Goal: Task Accomplishment & Management: Use online tool/utility

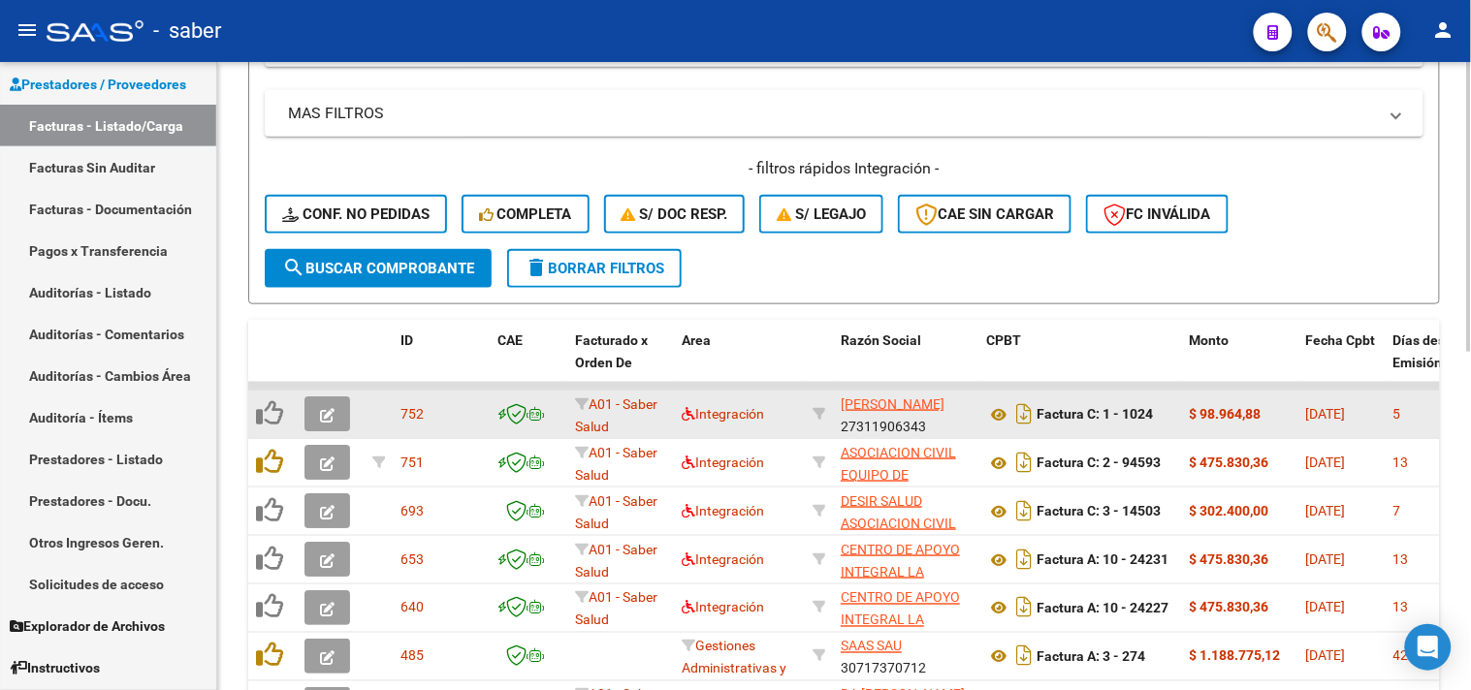
scroll to position [430, 0]
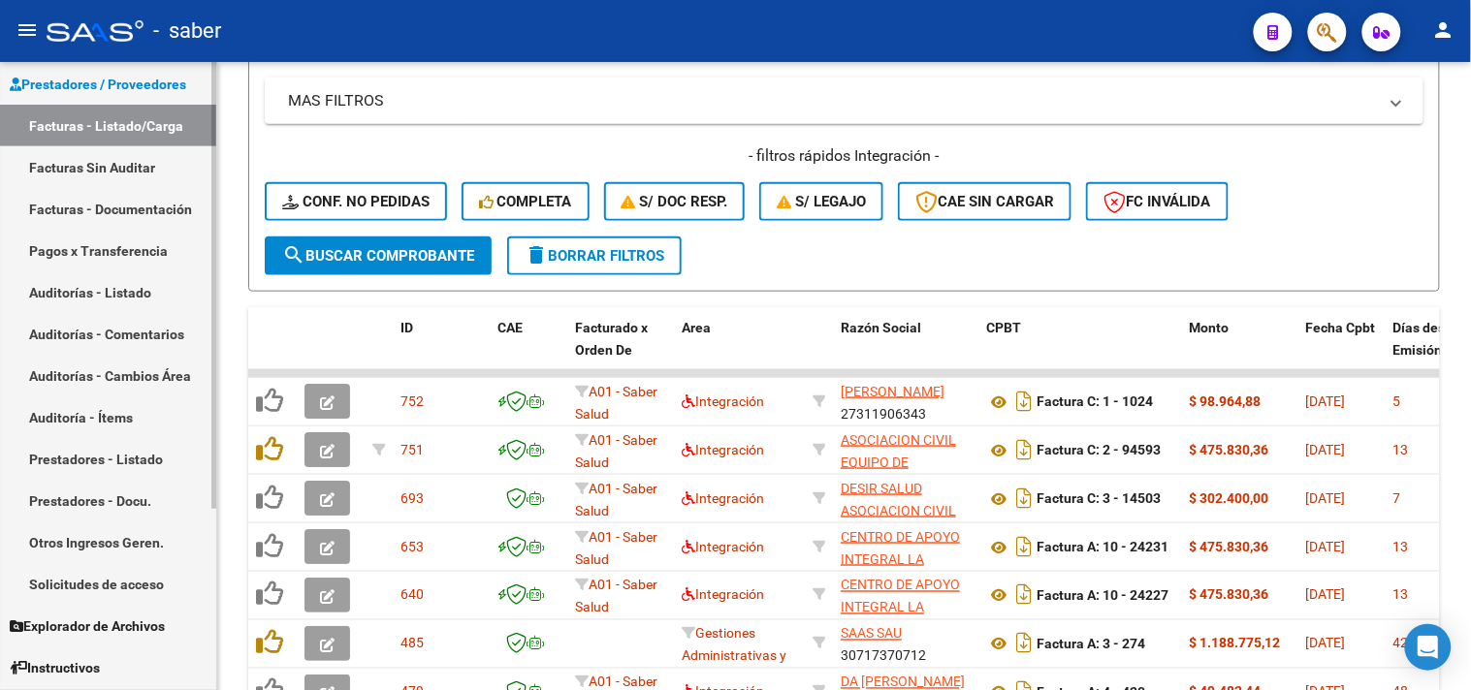
click at [94, 585] on link "Solicitudes de acceso" at bounding box center [108, 584] width 216 height 42
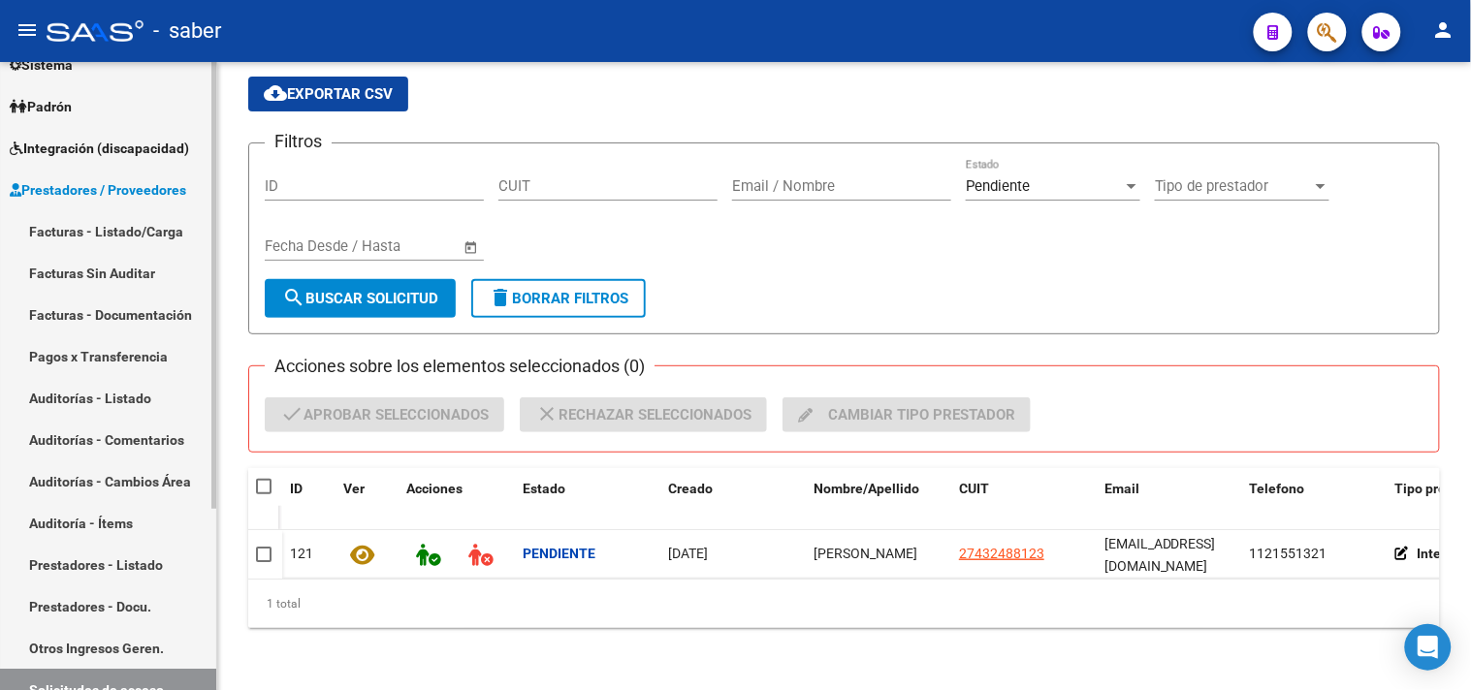
scroll to position [215, 0]
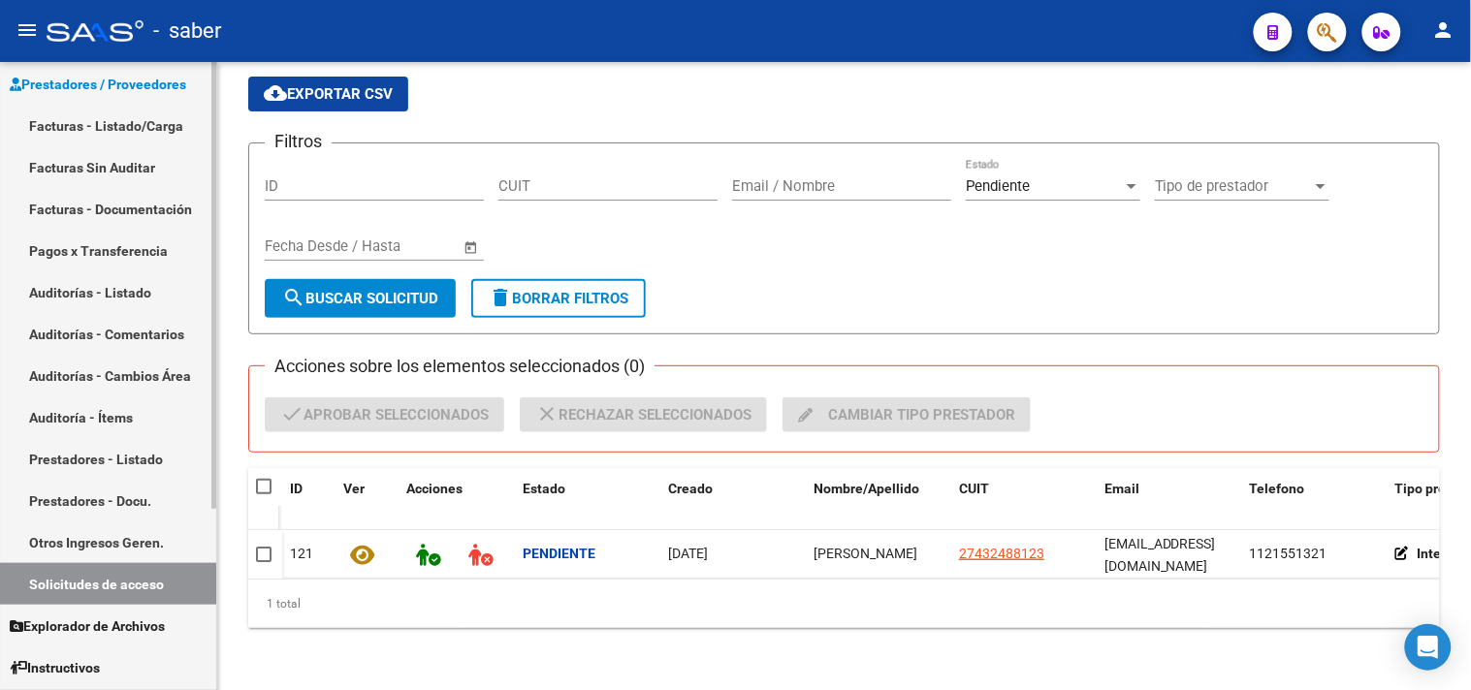
click at [113, 120] on link "Facturas - Listado/Carga" at bounding box center [108, 126] width 216 height 42
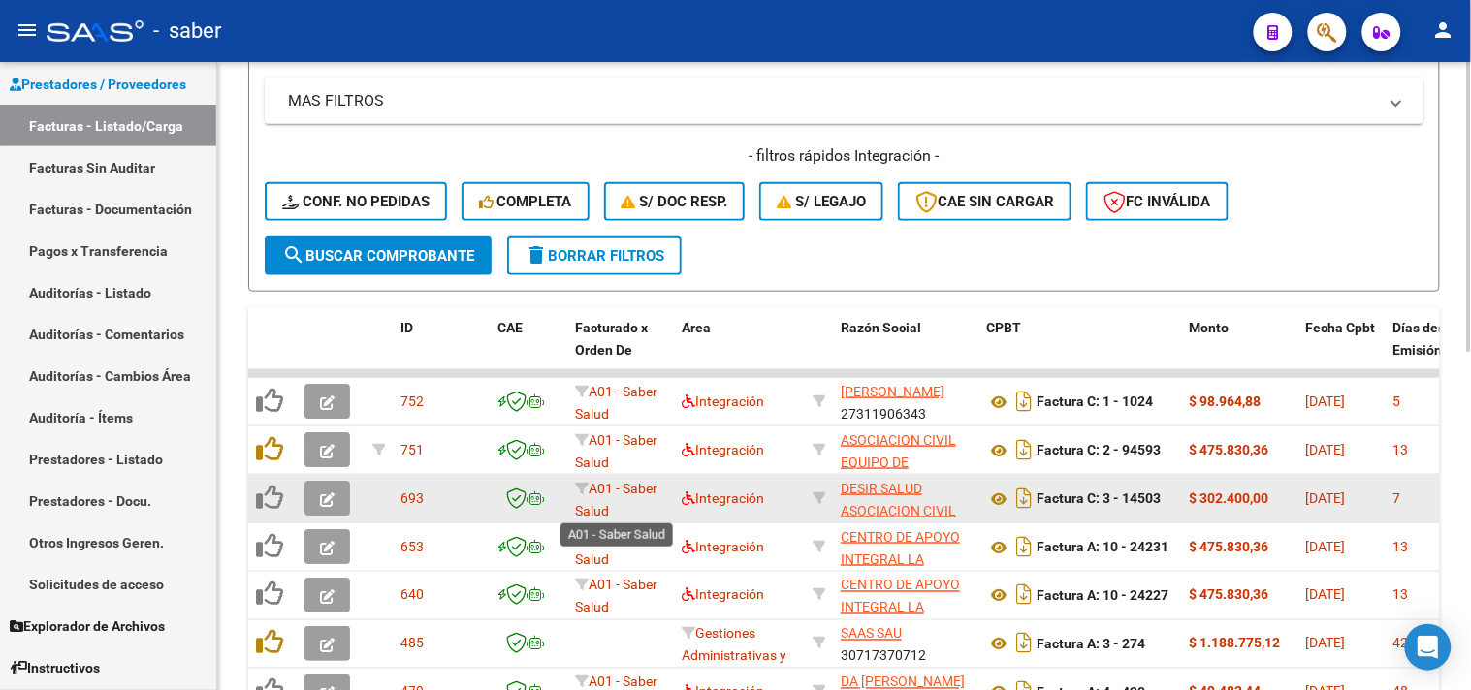
scroll to position [3, 0]
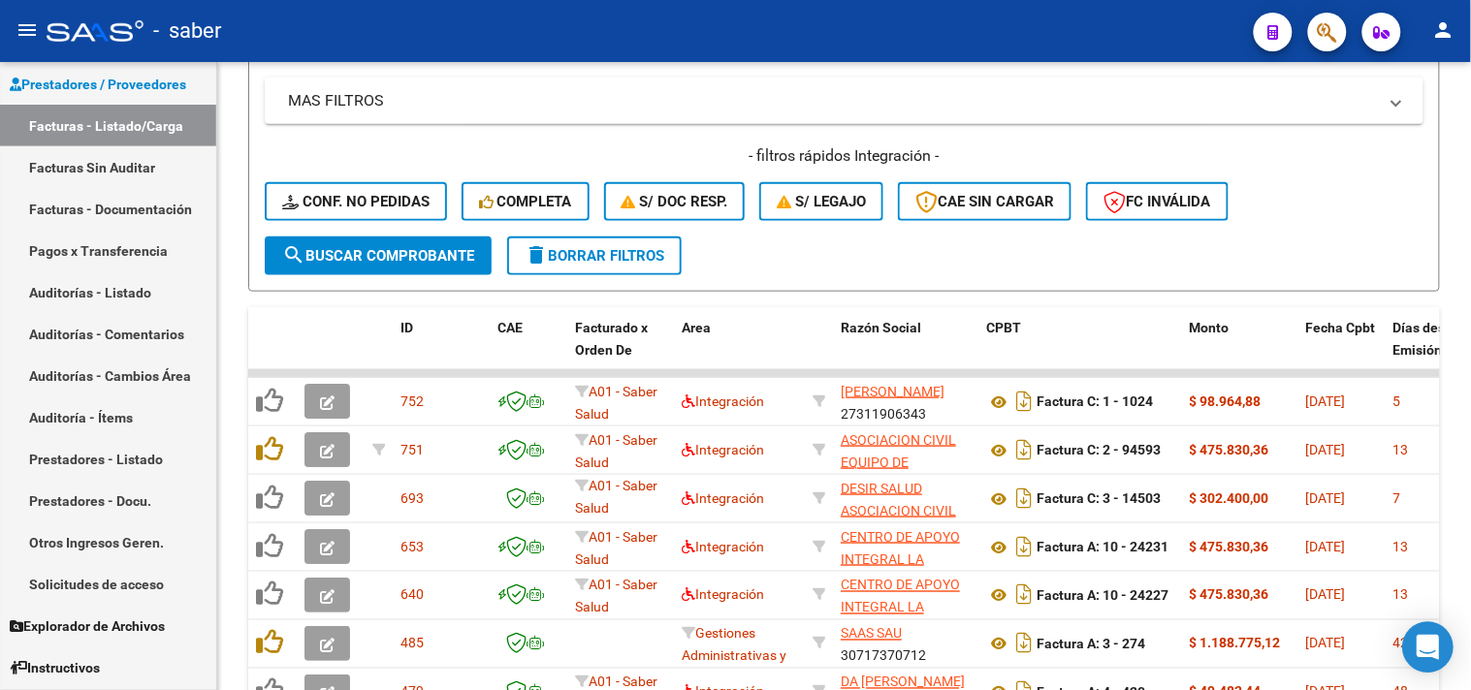
click at [1420, 646] on icon "Open Intercom Messenger" at bounding box center [1427, 647] width 22 height 25
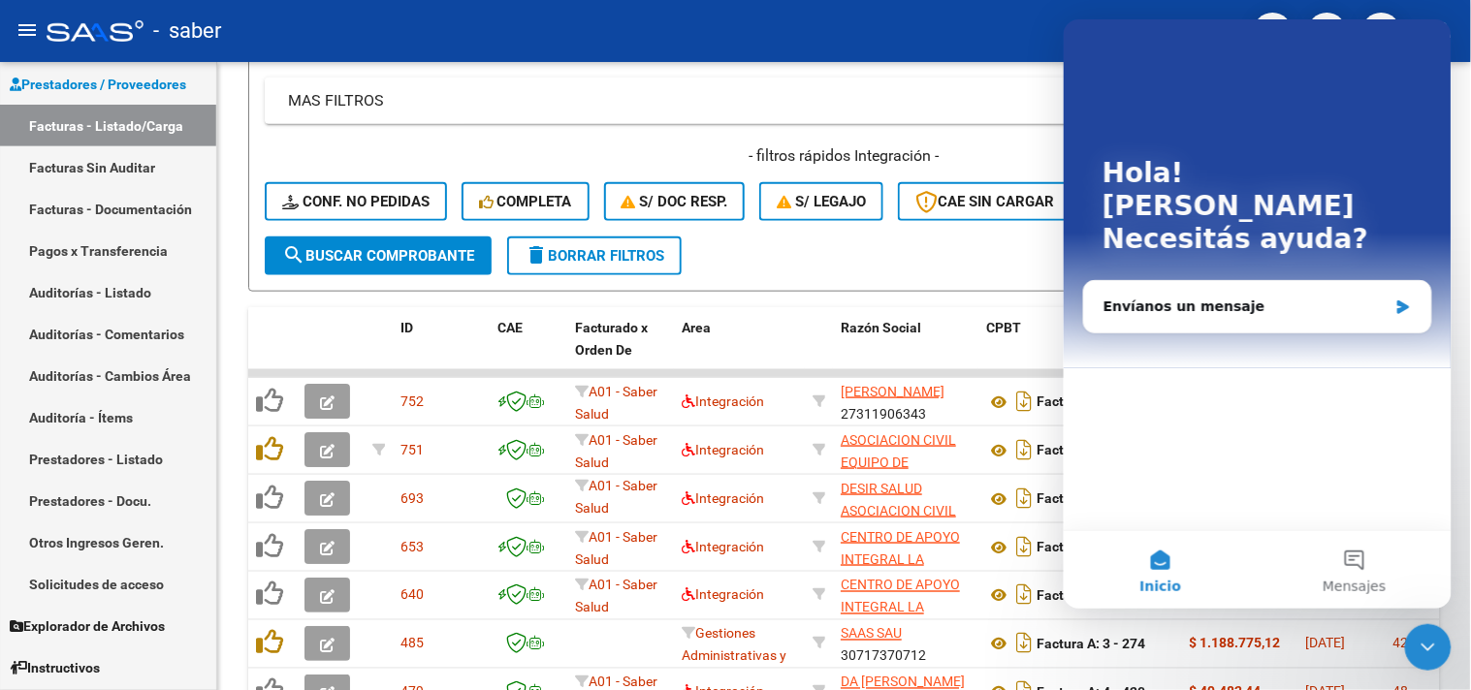
scroll to position [0, 0]
click at [1342, 574] on button "Mensajes" at bounding box center [1353, 569] width 194 height 78
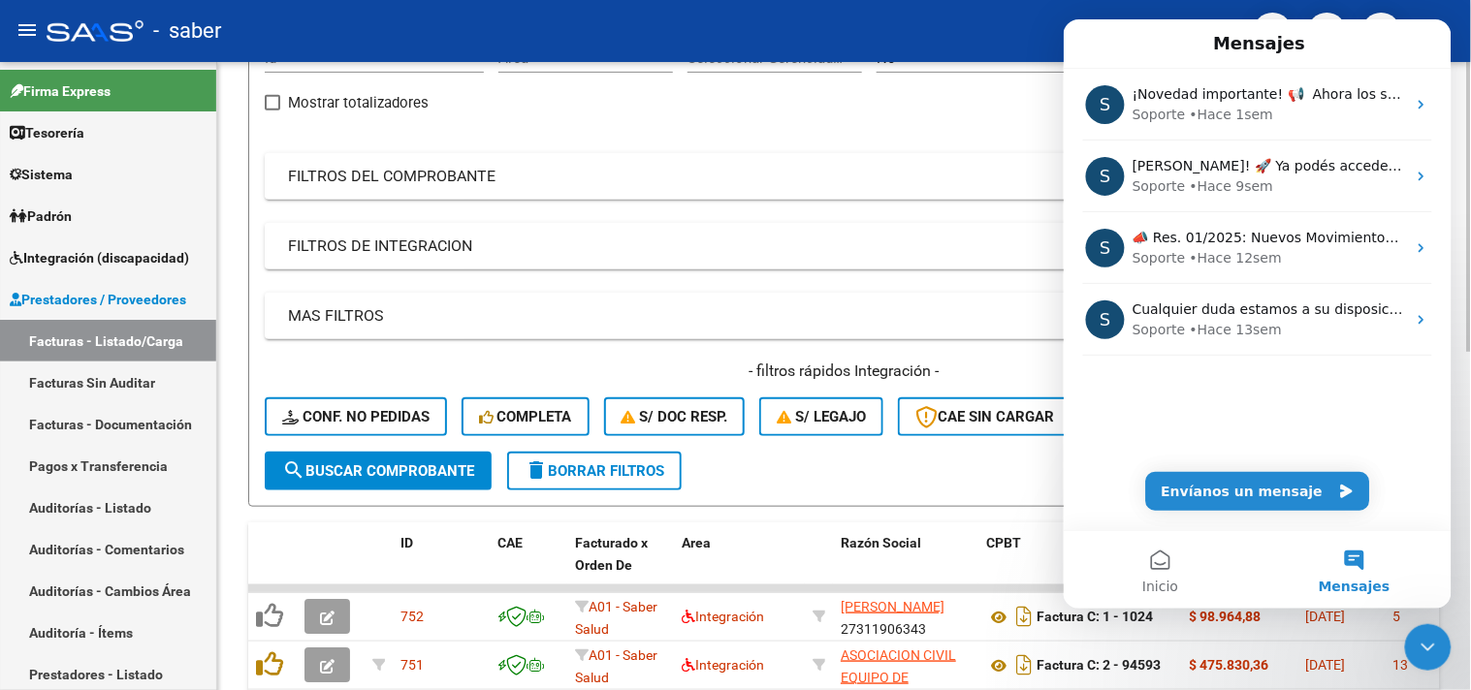
click at [977, 480] on form "Filtros Id Area Area Seleccionar Gerenciador Seleccionar Gerenciador No Confirm…" at bounding box center [843, 261] width 1191 height 492
click at [993, 479] on form "Filtros Id Area Area Seleccionar Gerenciador Seleccionar Gerenciador No Confirm…" at bounding box center [843, 261] width 1191 height 492
click at [1462, 90] on div "Video tutorial PRESTADORES -> Listado de CPBTs Emitidos por Prestadores / Prove…" at bounding box center [844, 521] width 1254 height 1349
click at [928, 93] on div "Filtros Id Area Area Seleccionar Gerenciador Seleccionar Gerenciador No Confirm…" at bounding box center [844, 241] width 1159 height 421
drag, startPoint x: 1424, startPoint y: 633, endPoint x: 2759, endPoint y: 1261, distance: 1475.4
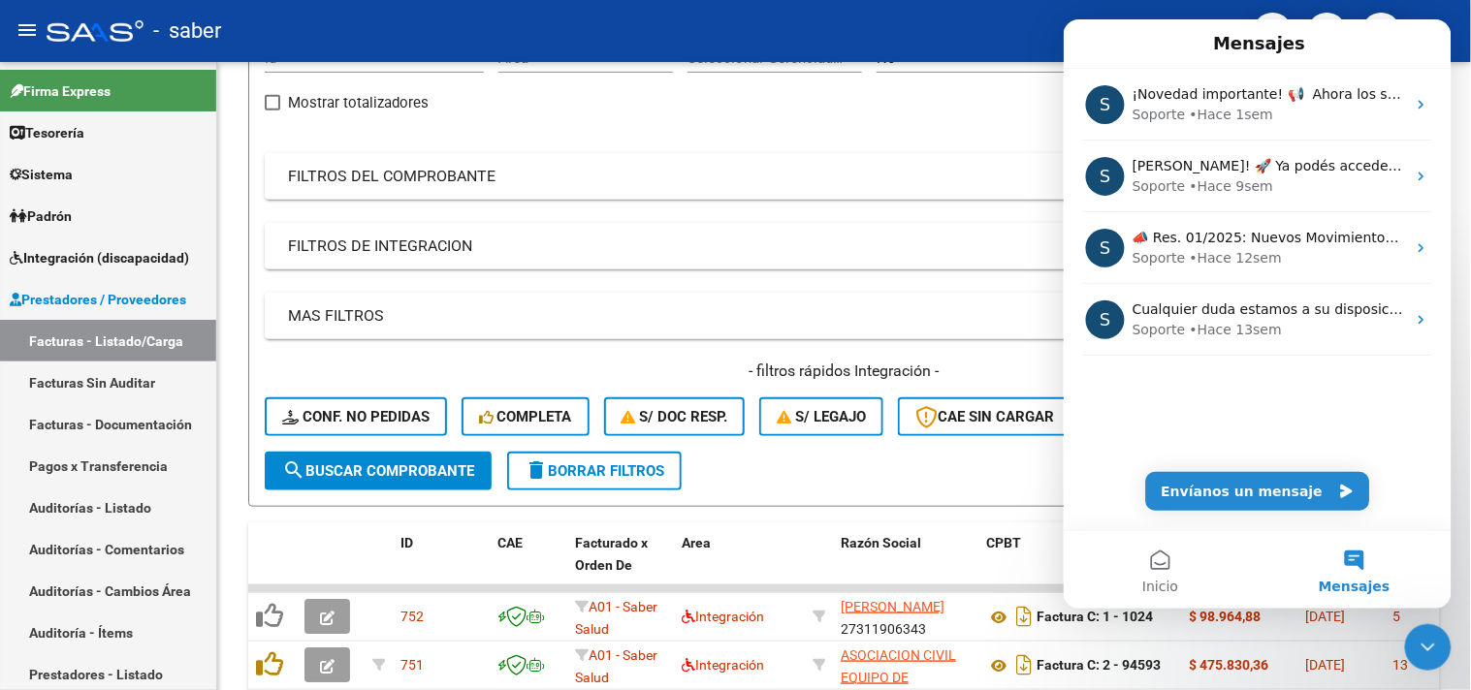
click at [1424, 633] on div "Cerrar Intercom Messenger" at bounding box center [1427, 646] width 47 height 47
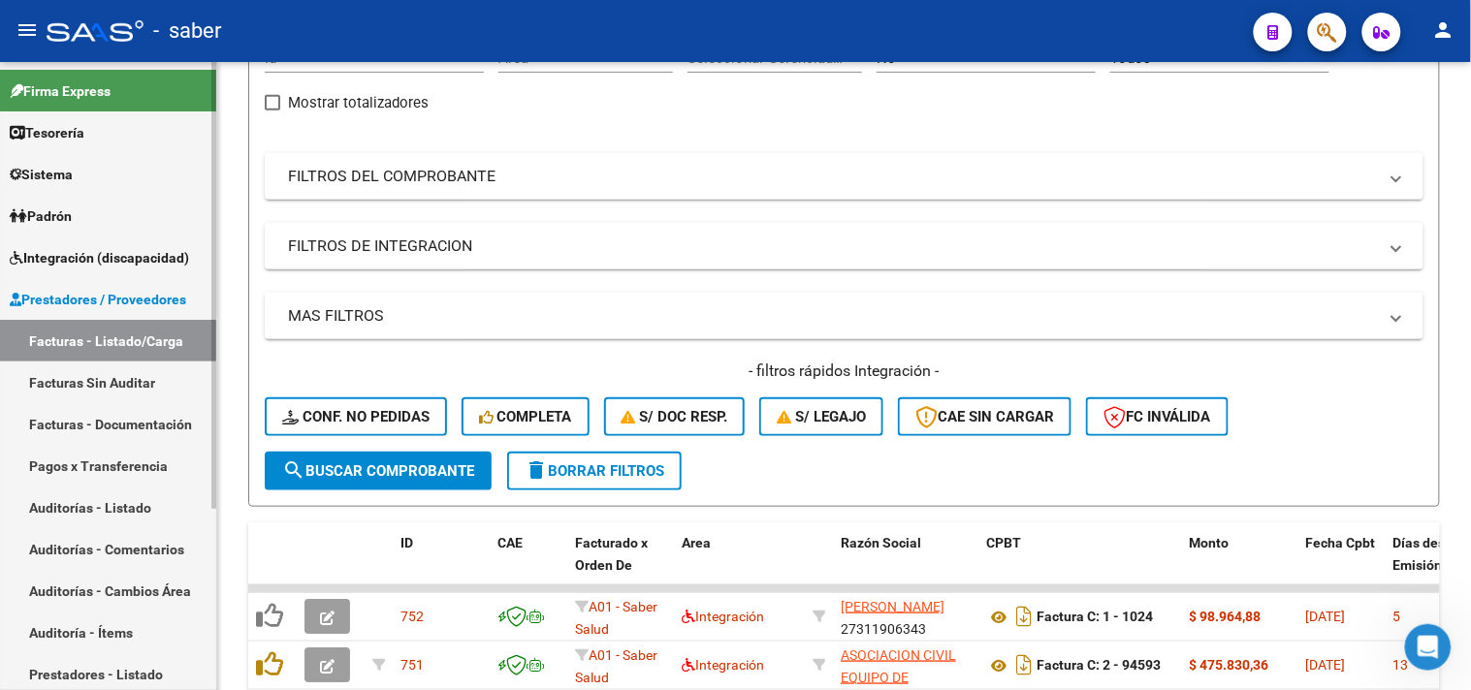
click at [119, 342] on link "Facturas - Listado/Carga" at bounding box center [108, 341] width 216 height 42
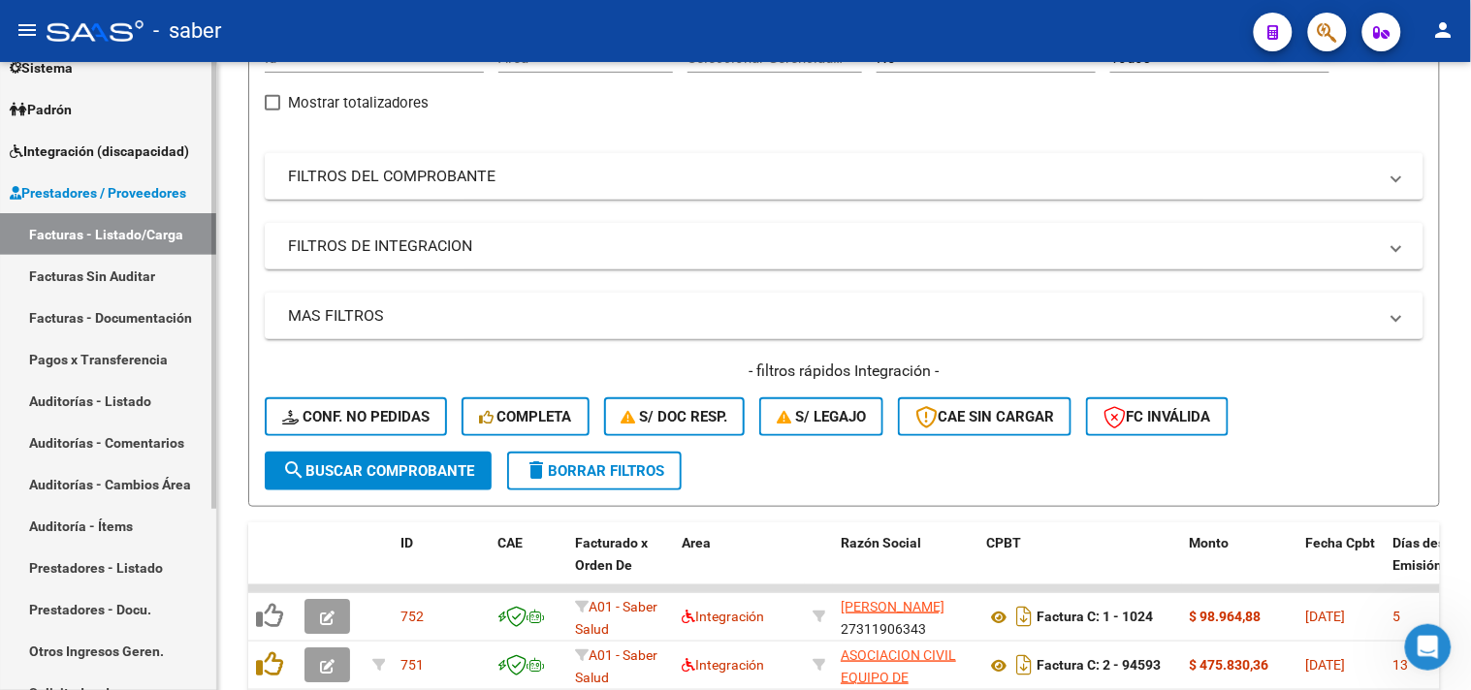
scroll to position [108, 0]
click at [112, 182] on span "Prestadores / Proveedores" at bounding box center [98, 191] width 176 height 21
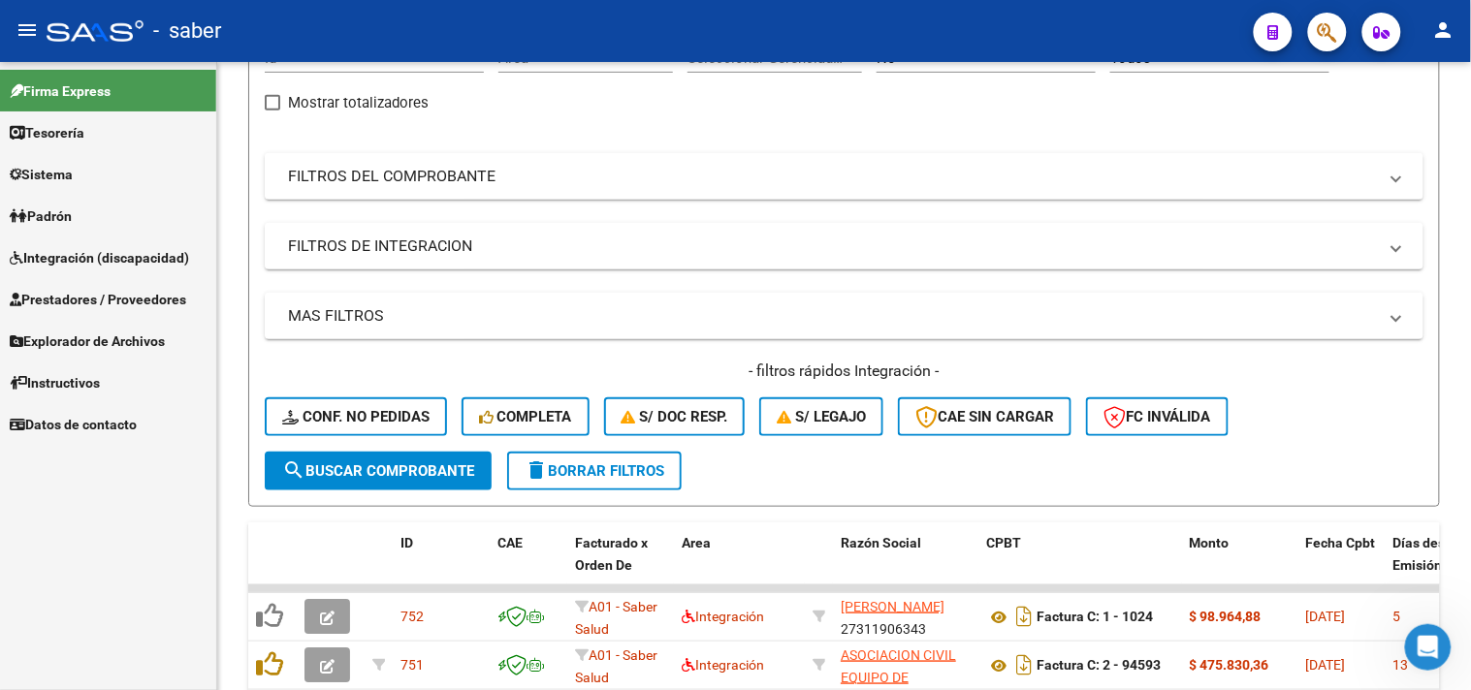
scroll to position [0, 0]
click at [98, 337] on span "Explorador de Archivos" at bounding box center [87, 341] width 155 height 21
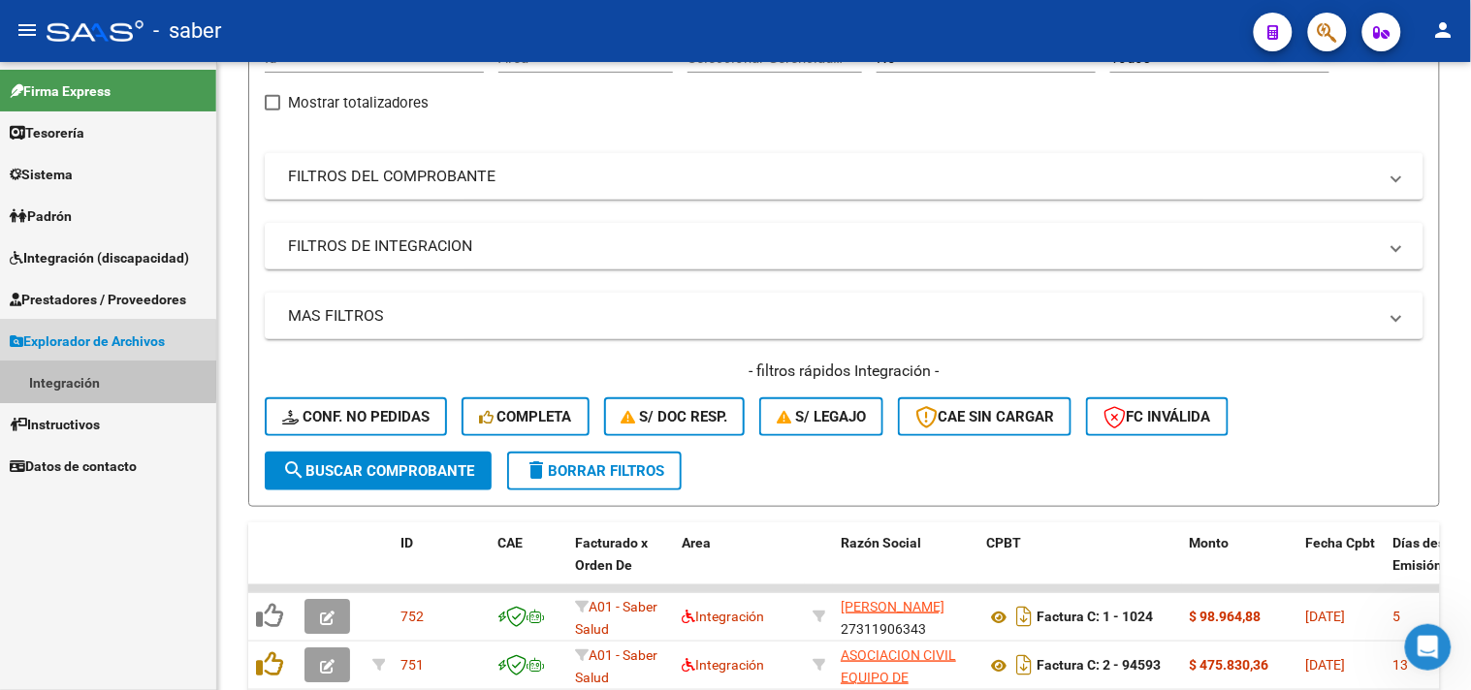
drag, startPoint x: 82, startPoint y: 379, endPoint x: 81, endPoint y: 390, distance: 10.7
click at [82, 380] on link "Integración" at bounding box center [108, 383] width 216 height 42
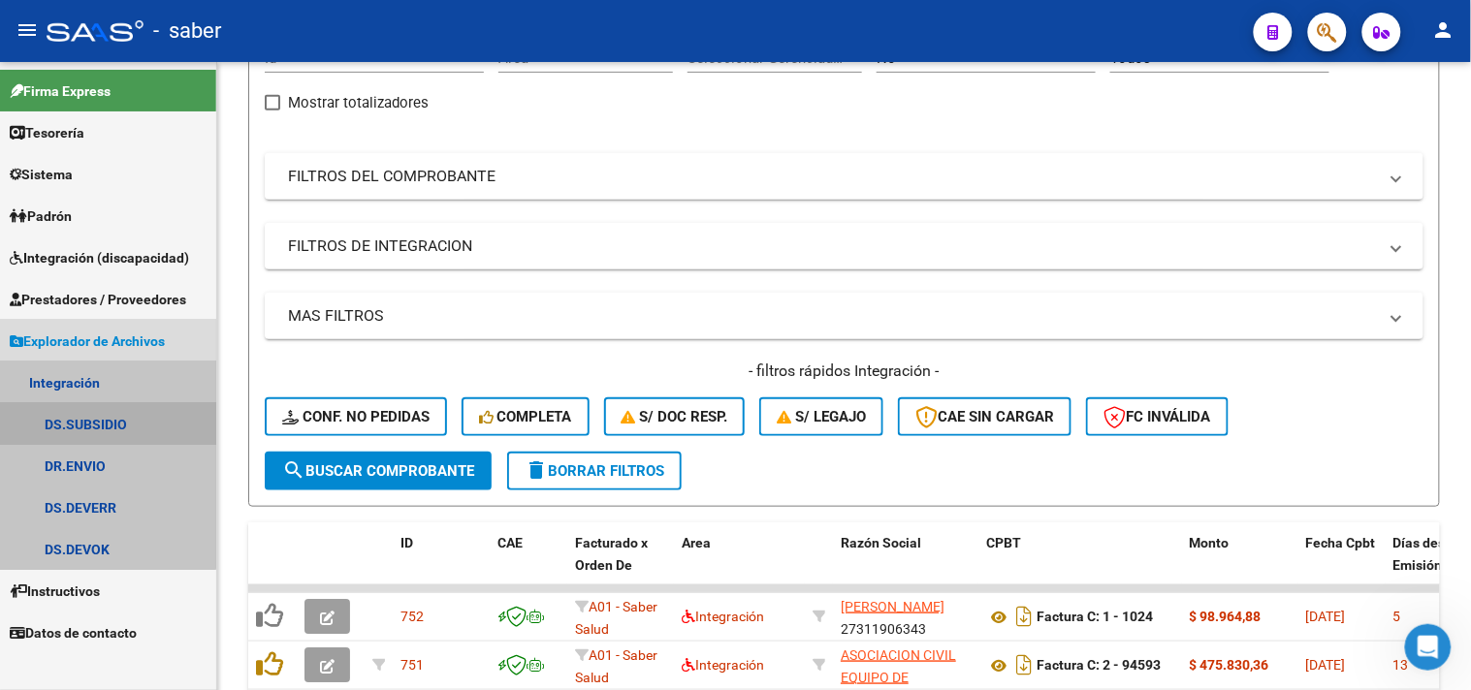
click at [95, 420] on link "DS.SUBSIDIO" at bounding box center [108, 424] width 216 height 42
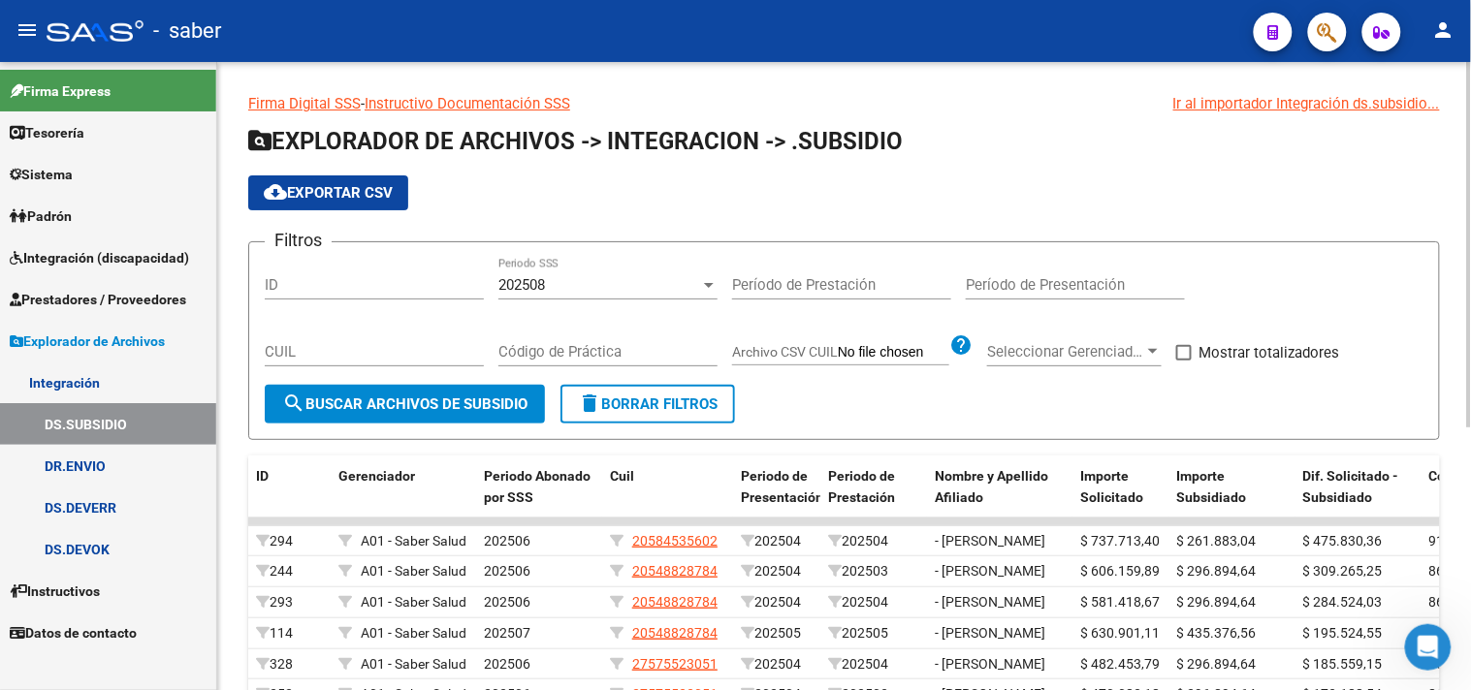
click at [1001, 291] on input "Período de Presentación" at bounding box center [1075, 284] width 219 height 17
type input "2"
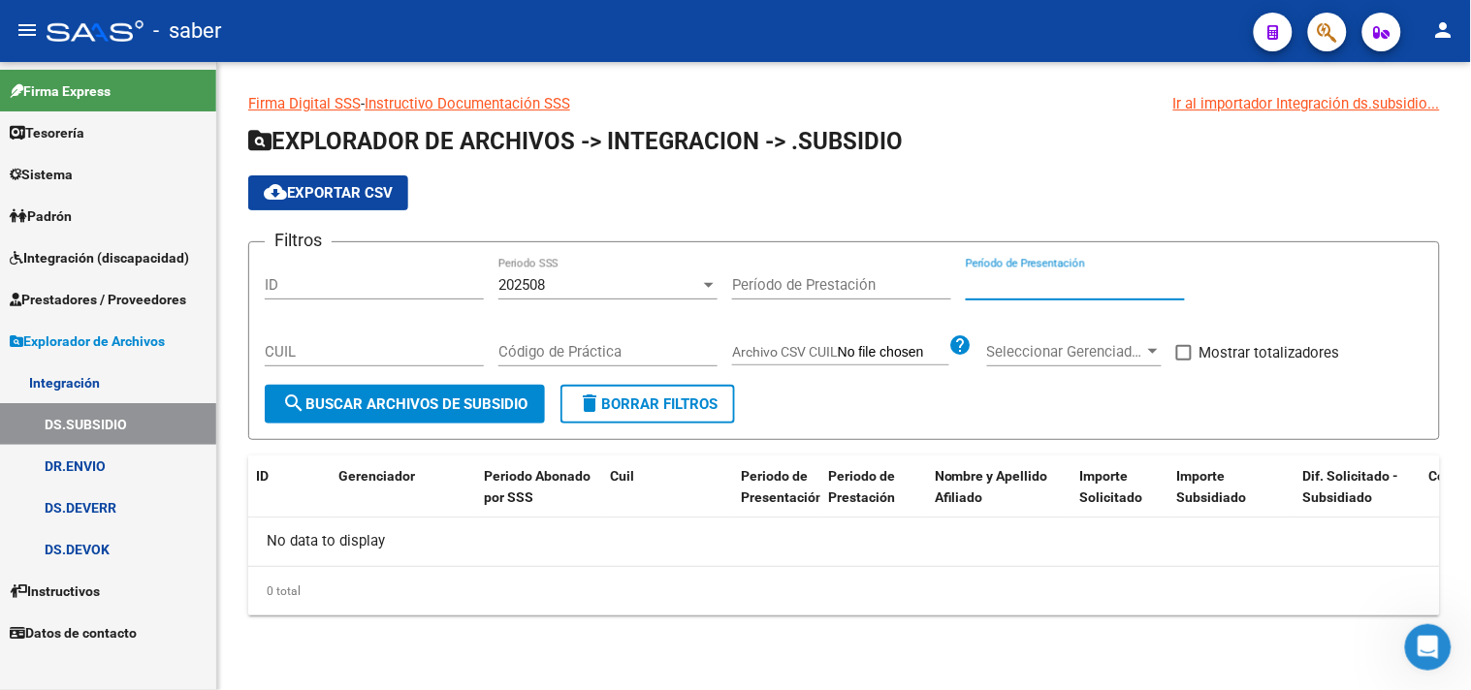
click at [803, 291] on input "Período de Prestación" at bounding box center [841, 284] width 219 height 17
click at [632, 291] on div "202508" at bounding box center [599, 284] width 202 height 17
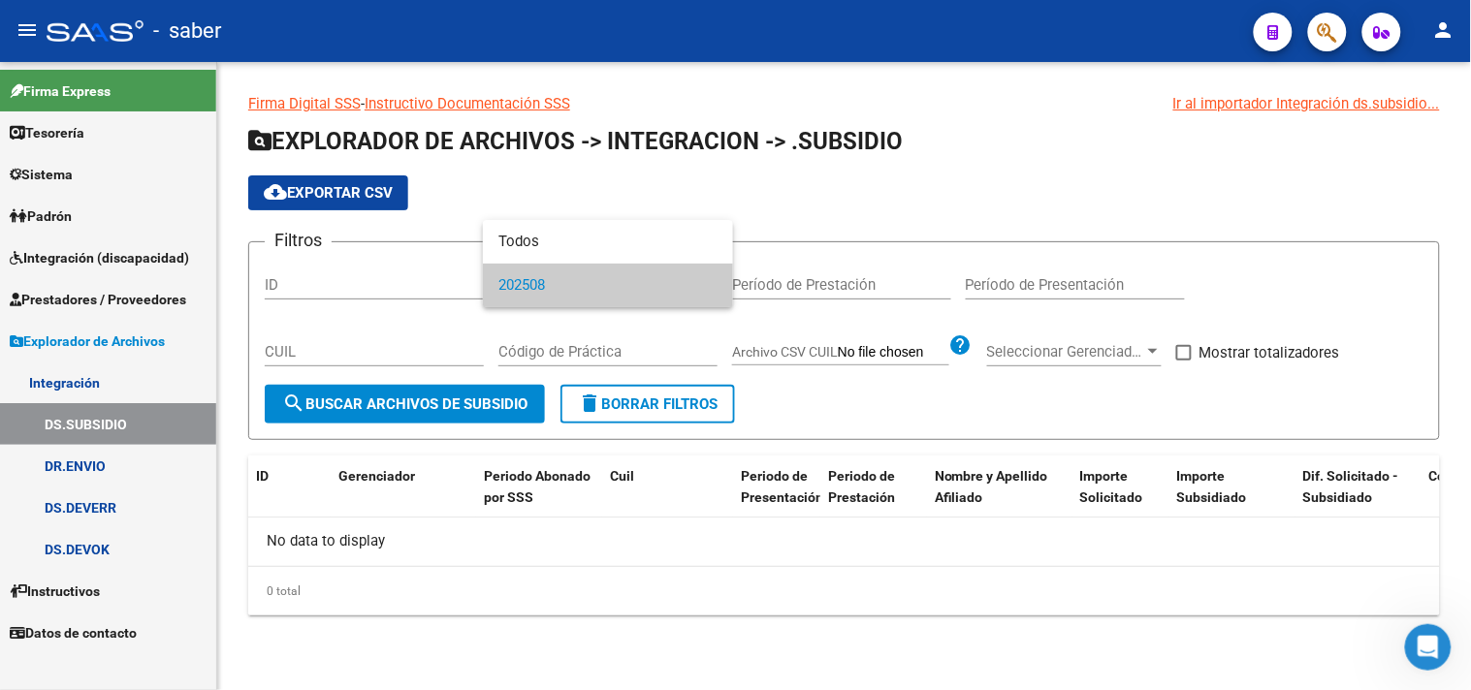
click at [632, 291] on span "202508" at bounding box center [607, 286] width 219 height 44
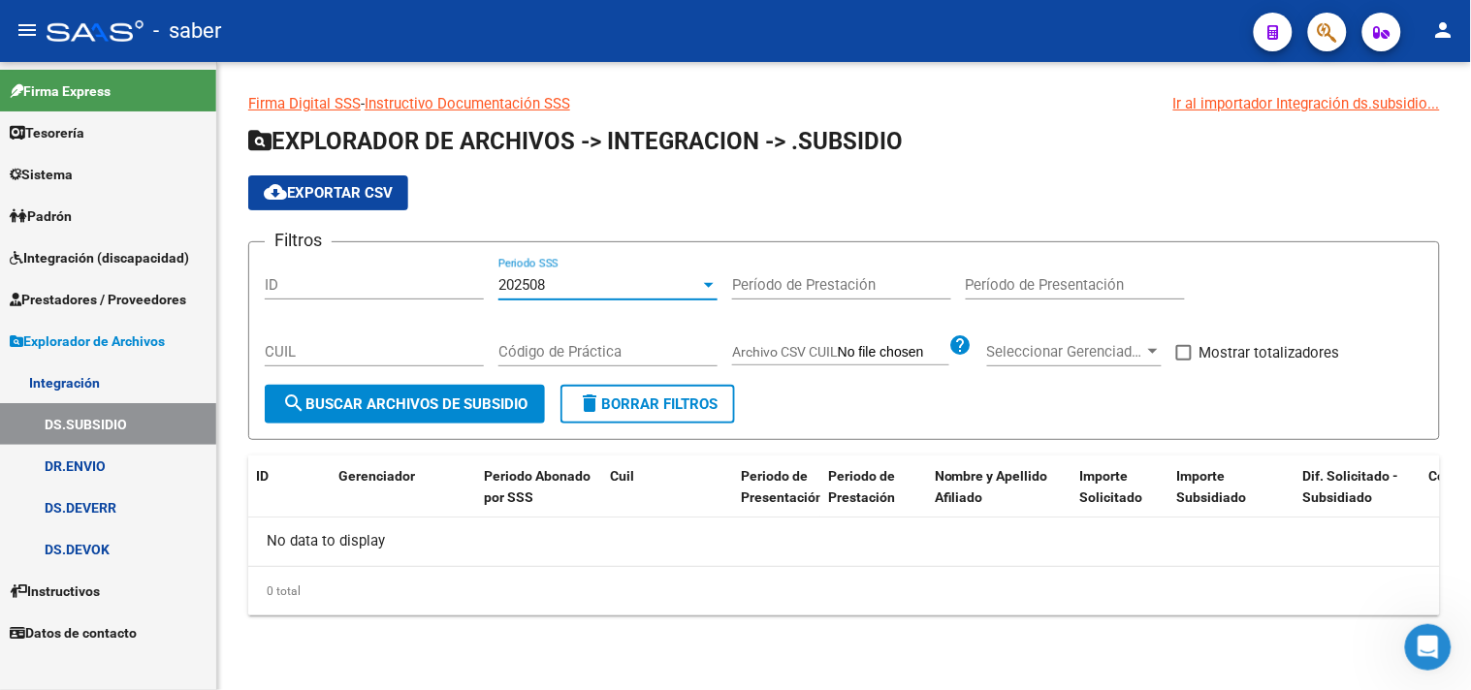
click at [51, 349] on span "Explorador de Archivos" at bounding box center [87, 341] width 155 height 21
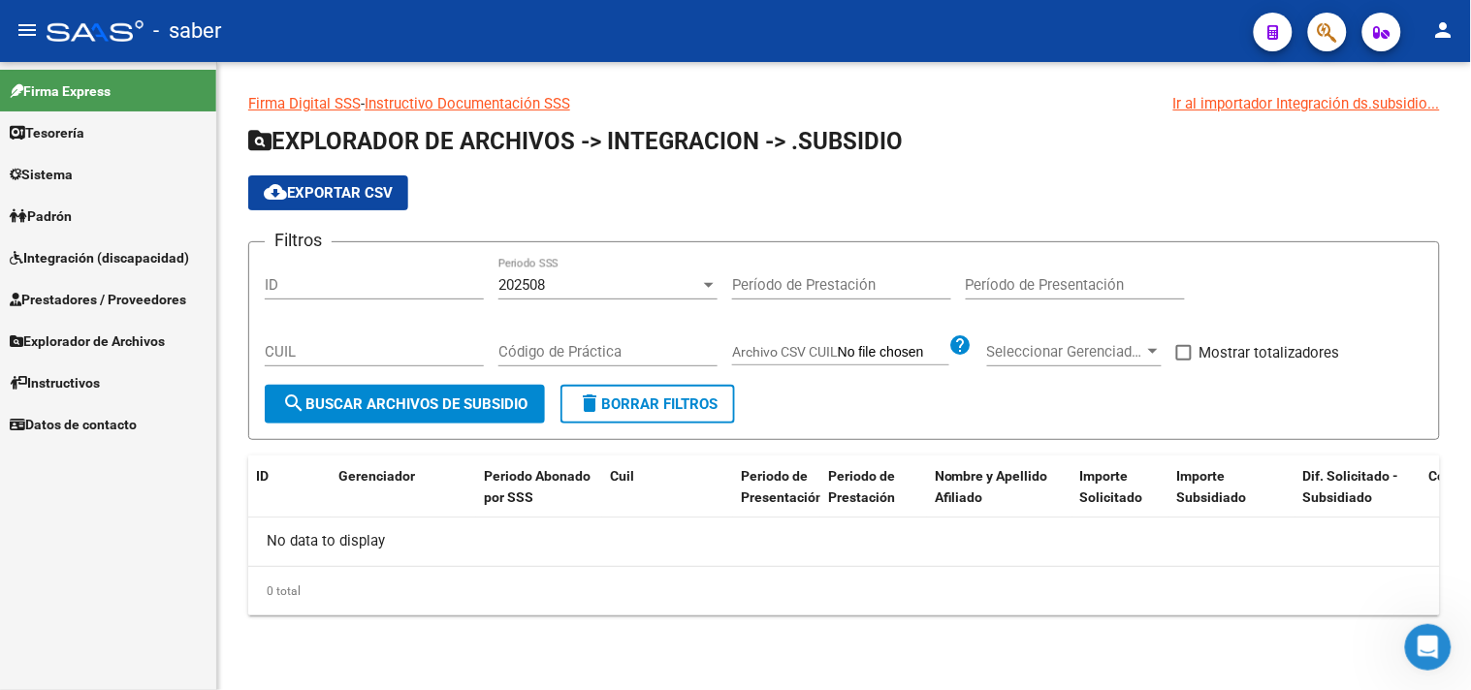
click at [79, 293] on span "Prestadores / Proveedores" at bounding box center [98, 299] width 176 height 21
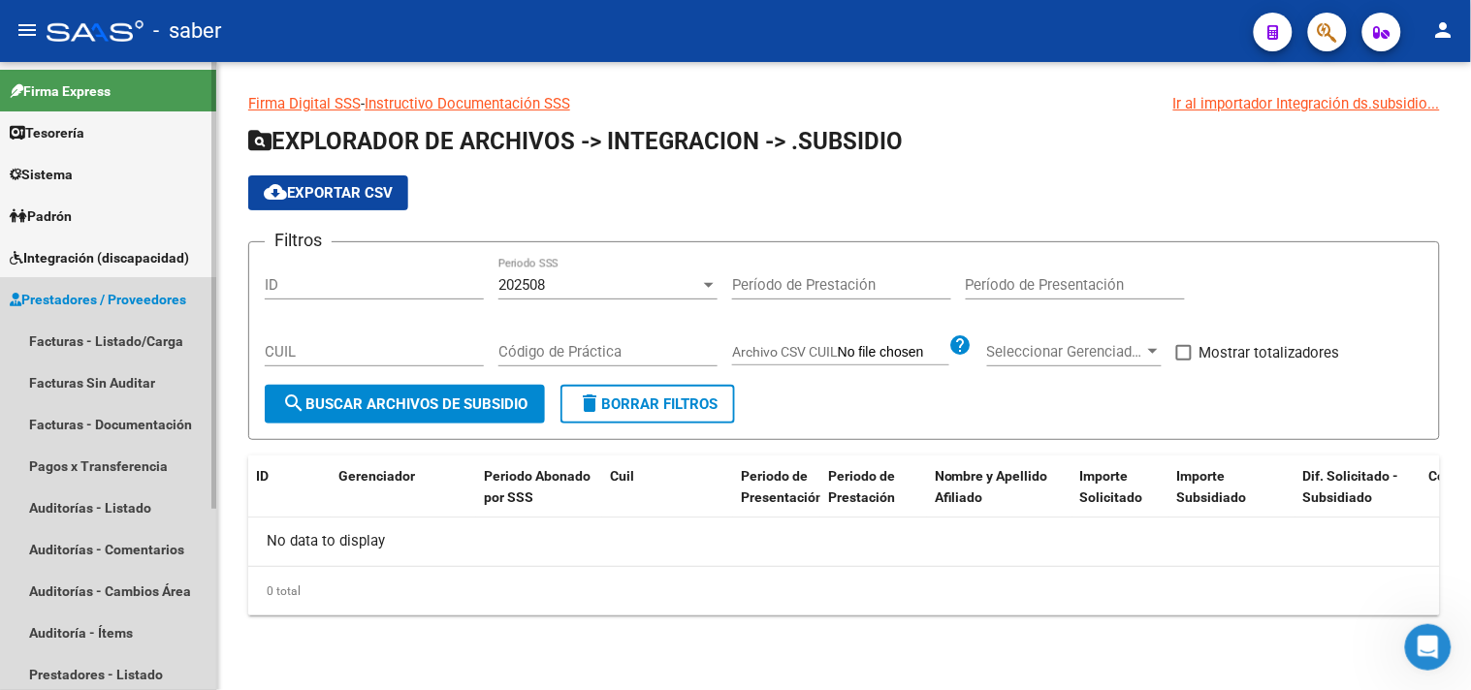
click at [92, 289] on span "Prestadores / Proveedores" at bounding box center [98, 299] width 176 height 21
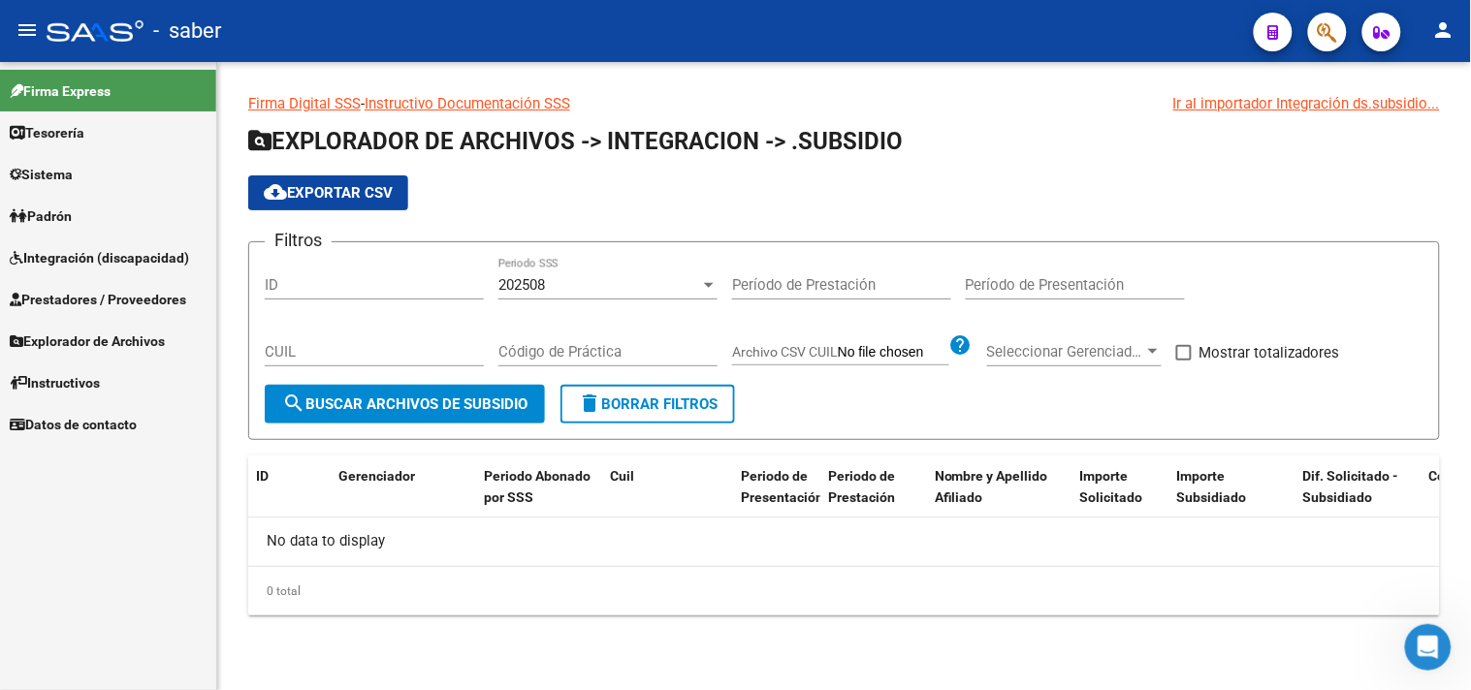
click at [101, 264] on span "Integración (discapacidad)" at bounding box center [99, 257] width 179 height 21
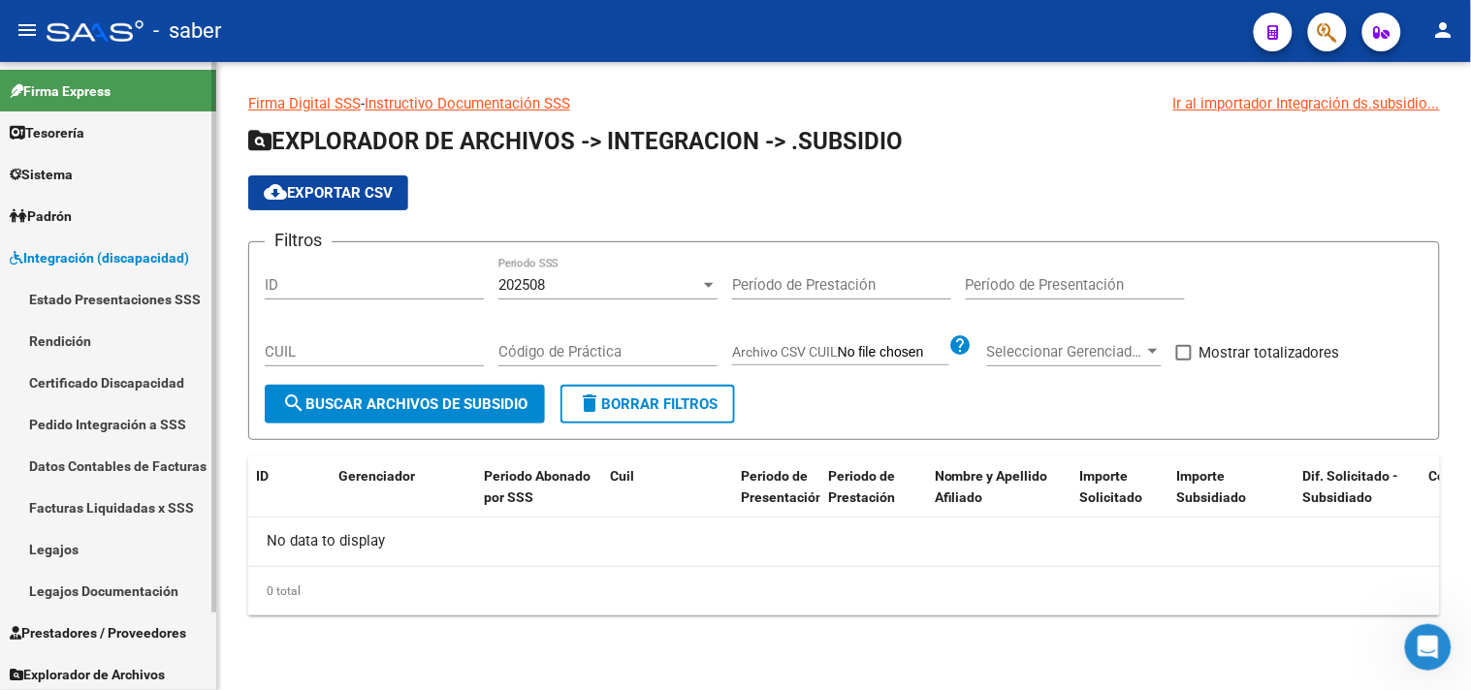
click at [84, 424] on link "Pedido Integración a SSS" at bounding box center [108, 424] width 216 height 42
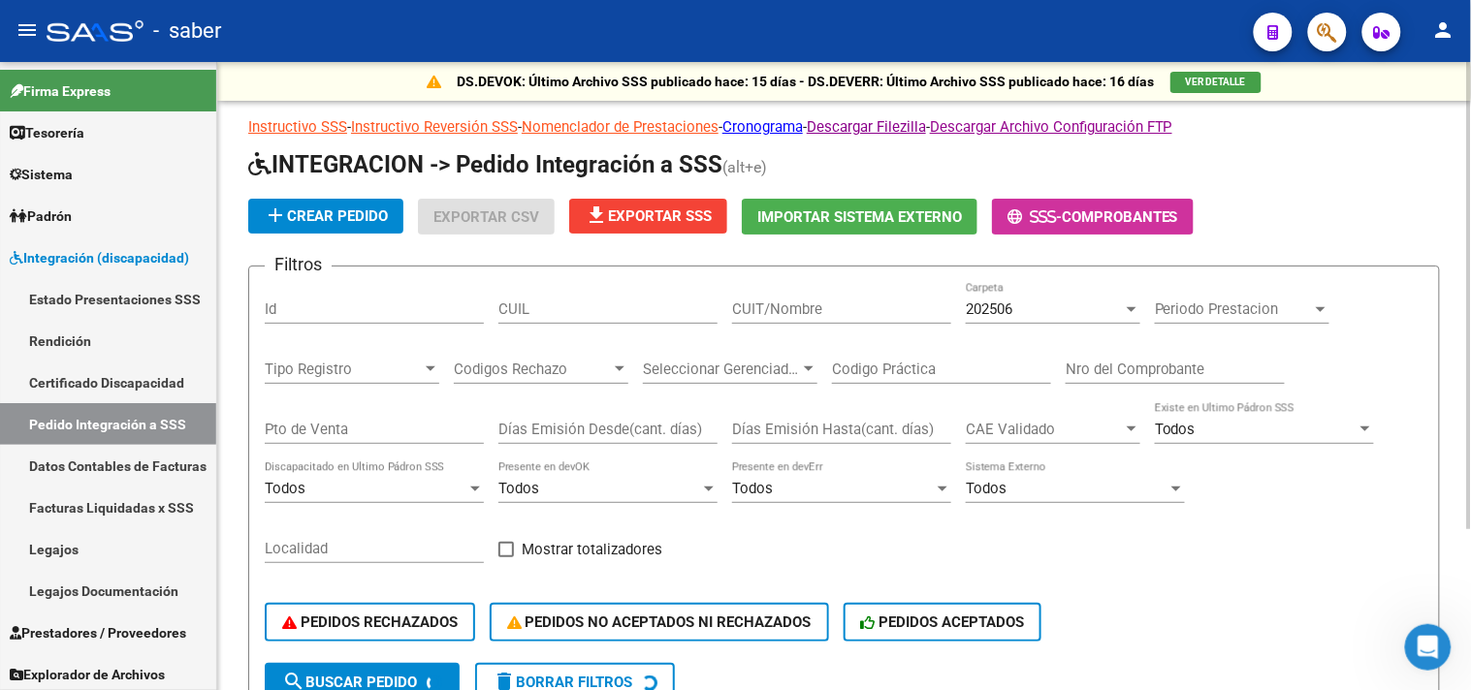
click at [1029, 311] on div "202506" at bounding box center [1044, 309] width 157 height 17
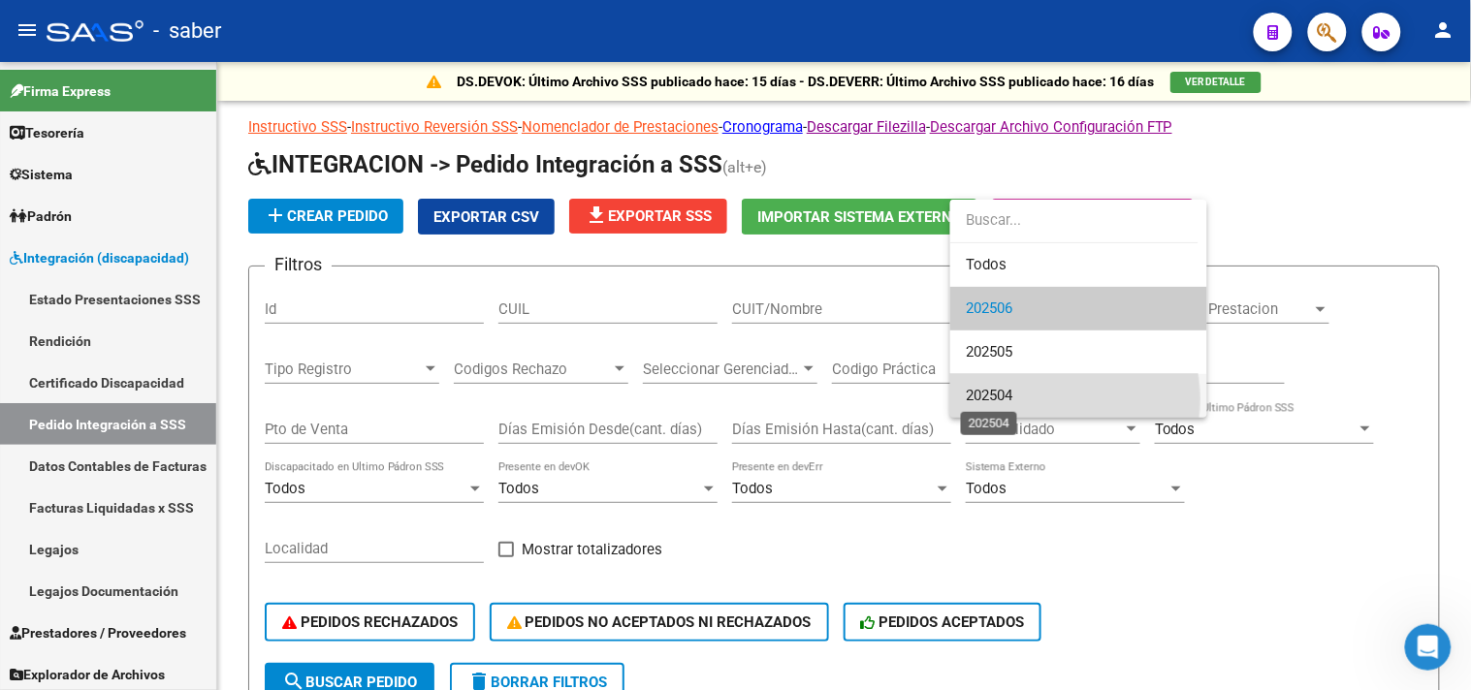
click at [1005, 399] on span "202504" at bounding box center [989, 395] width 47 height 17
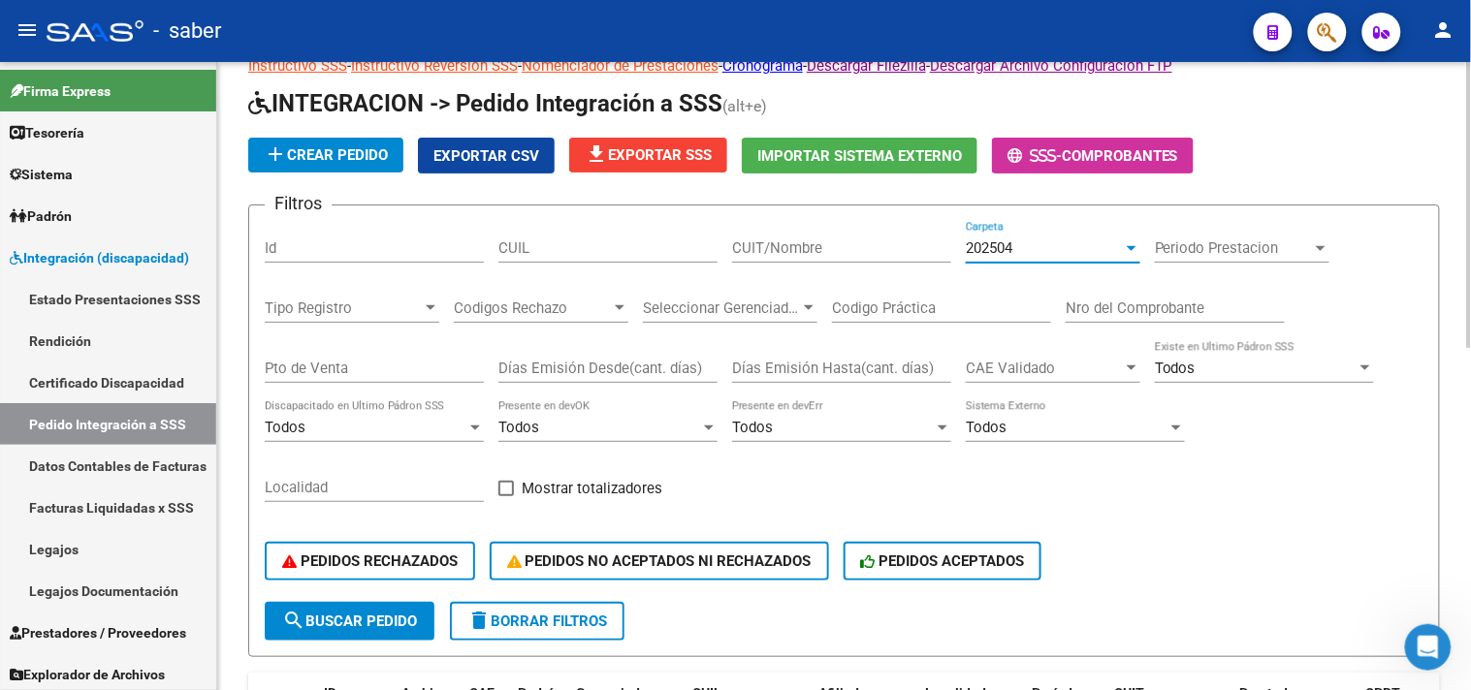
scroll to position [215, 0]
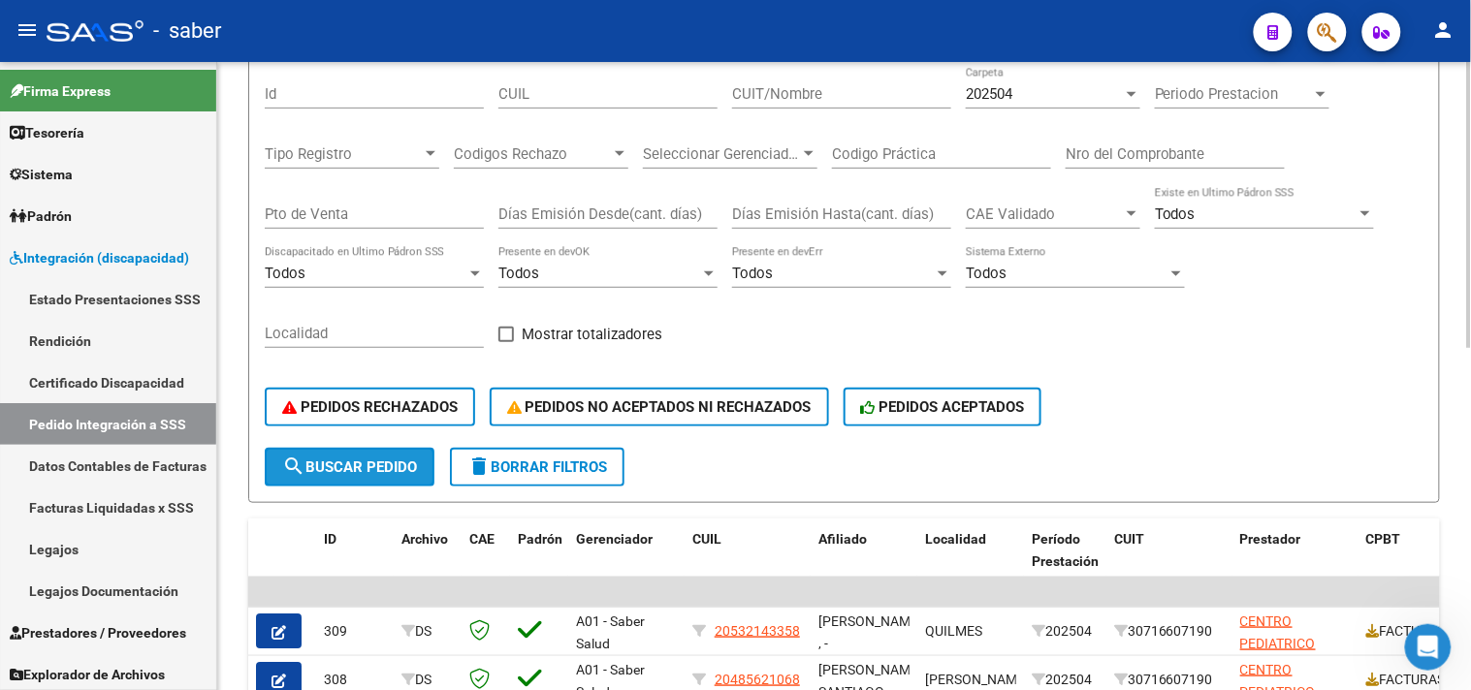
click at [351, 459] on span "search Buscar Pedido" at bounding box center [349, 467] width 135 height 17
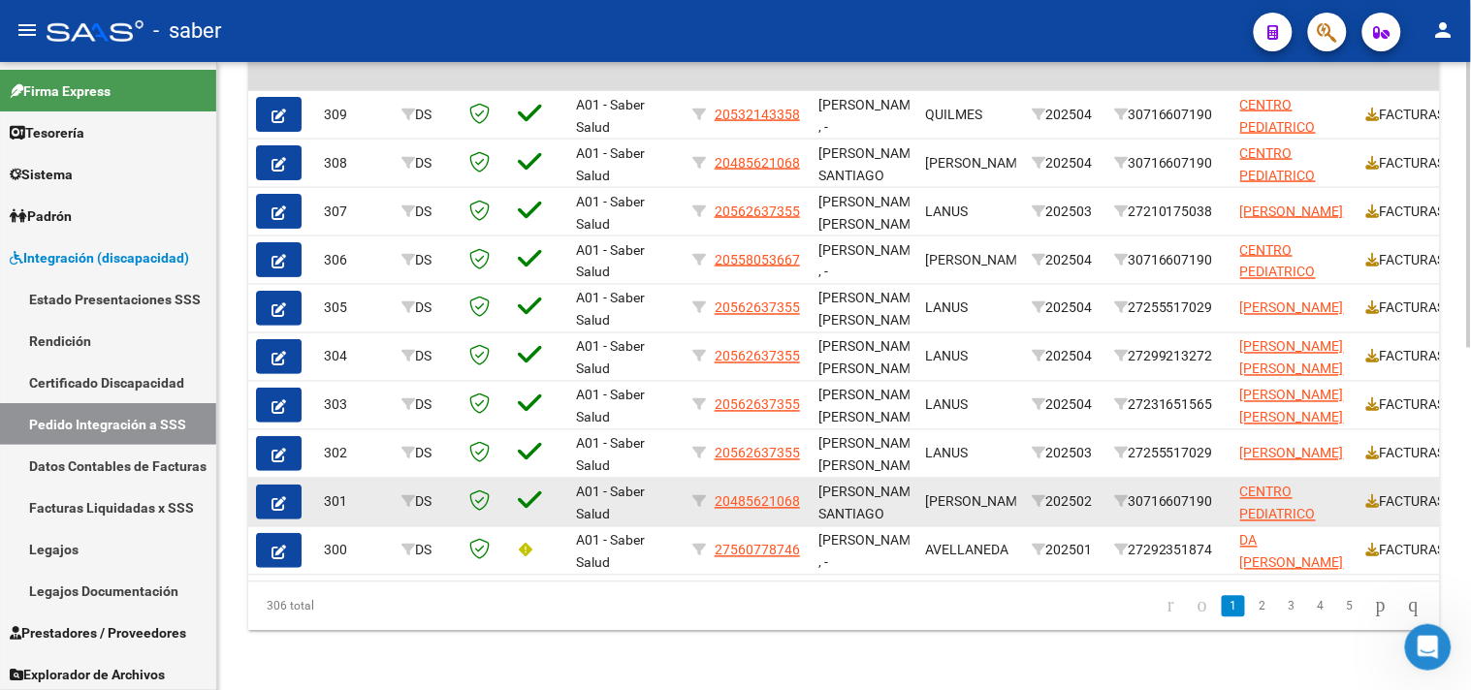
scroll to position [748, 0]
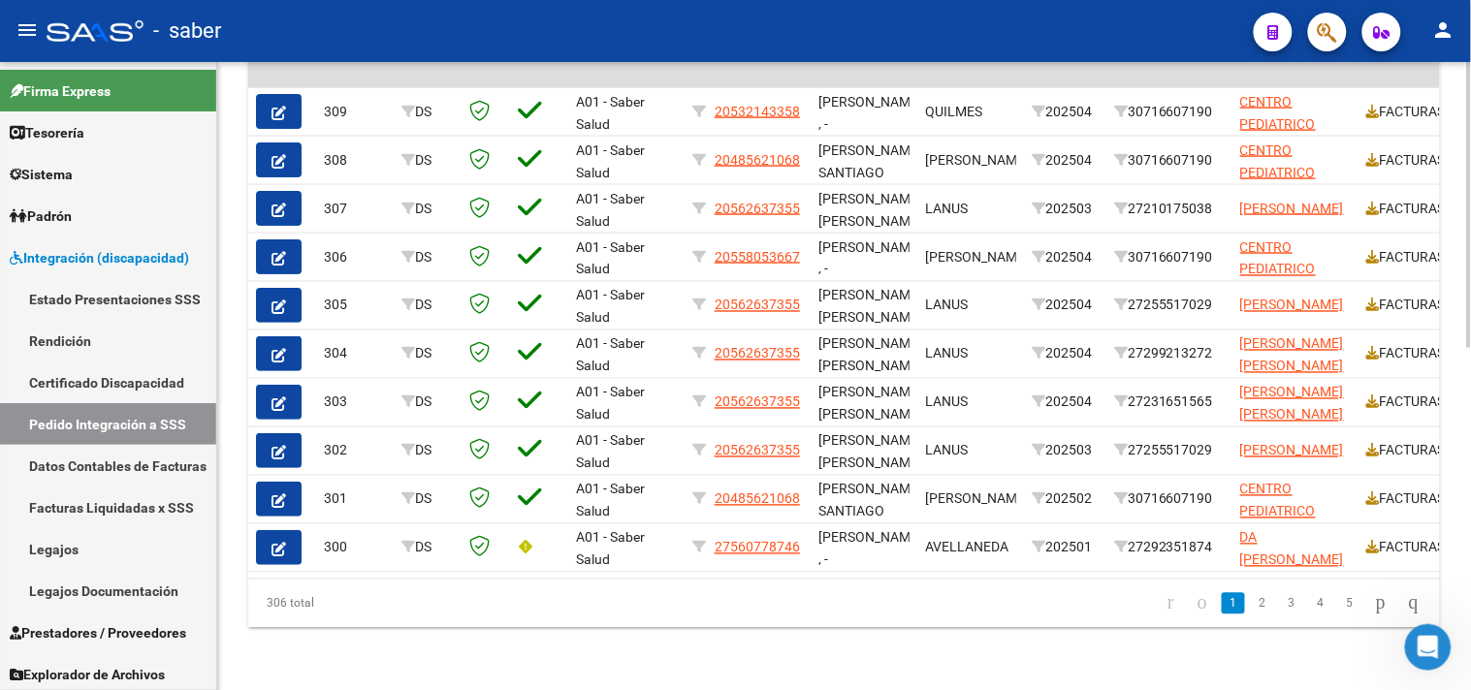
drag, startPoint x: 269, startPoint y: 605, endPoint x: 344, endPoint y: 605, distance: 75.6
click at [342, 605] on div "306 total" at bounding box center [365, 604] width 235 height 48
drag, startPoint x: 691, startPoint y: 606, endPoint x: 1069, endPoint y: 606, distance: 378.1
click at [693, 606] on datatable-pager "1 2 3 4 5" at bounding box center [960, 603] width 937 height 33
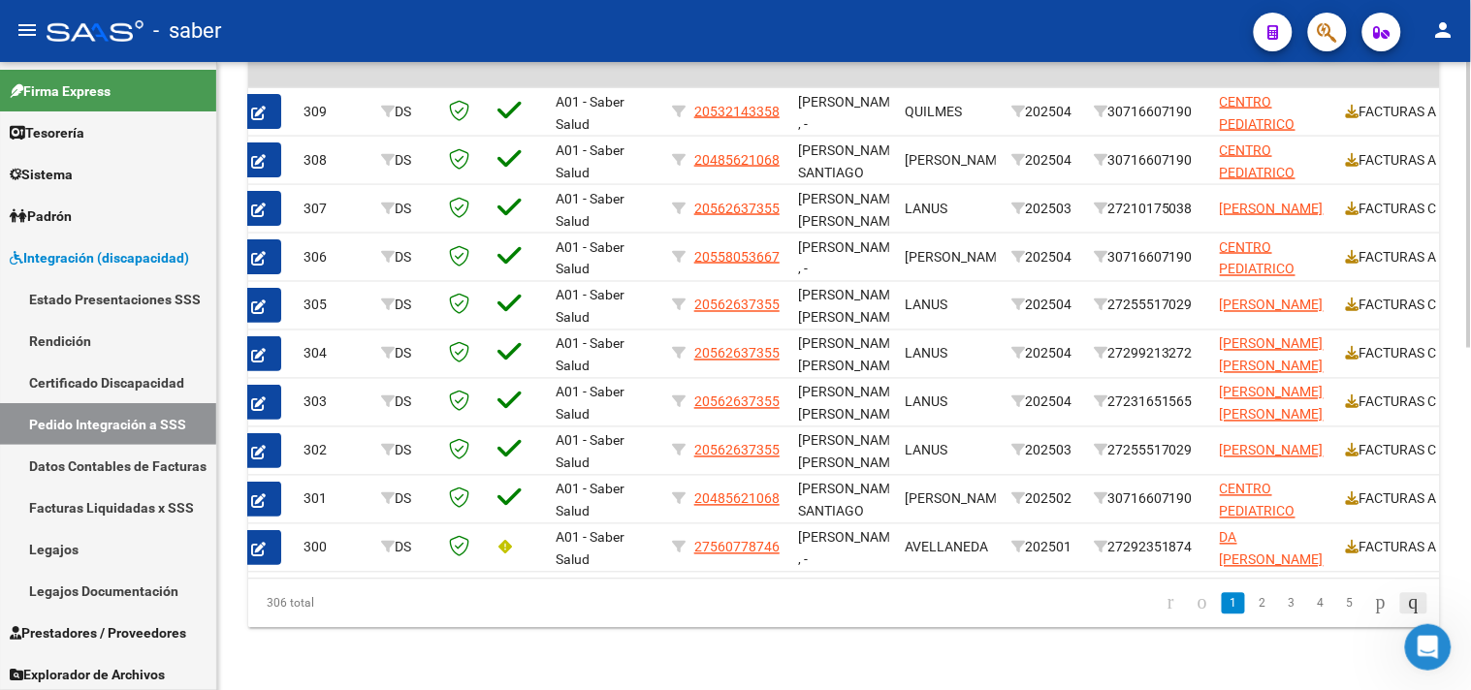
click at [1406, 599] on icon "go to last page" at bounding box center [1414, 602] width 16 height 23
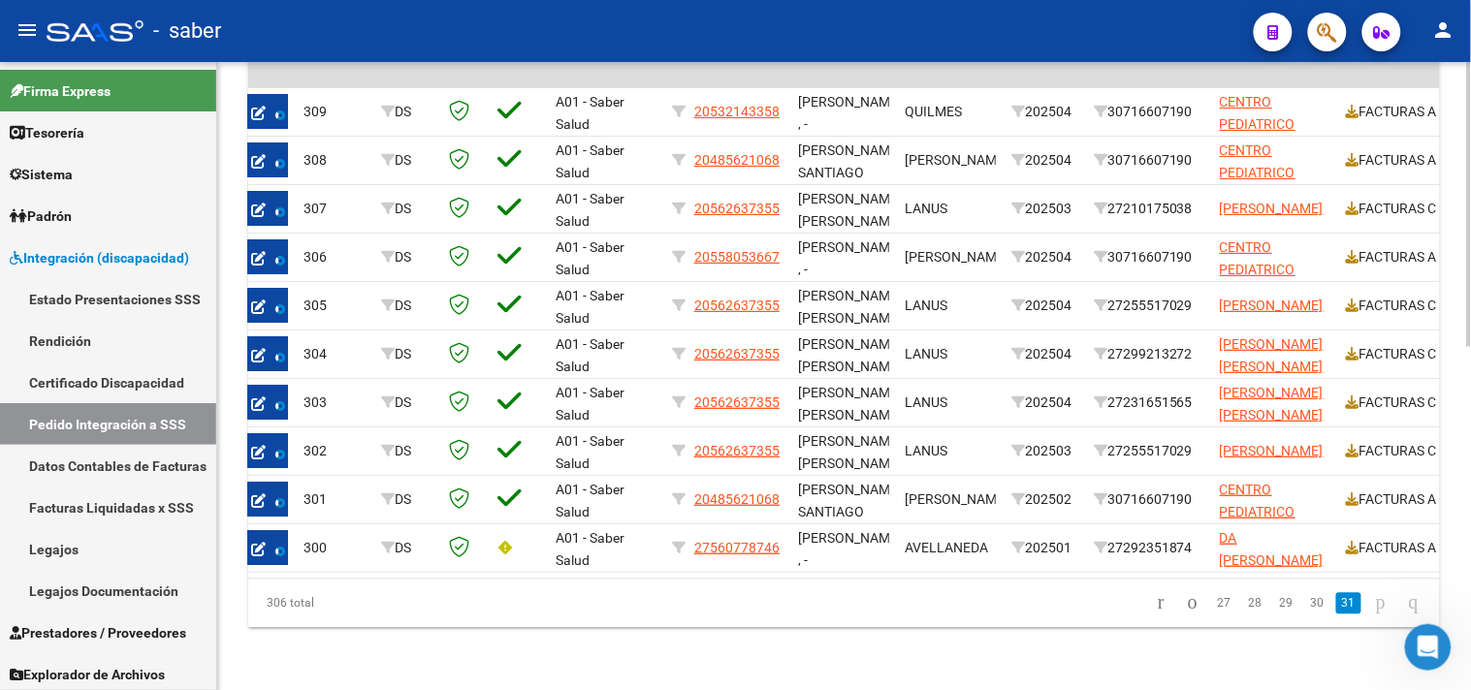
scroll to position [556, 0]
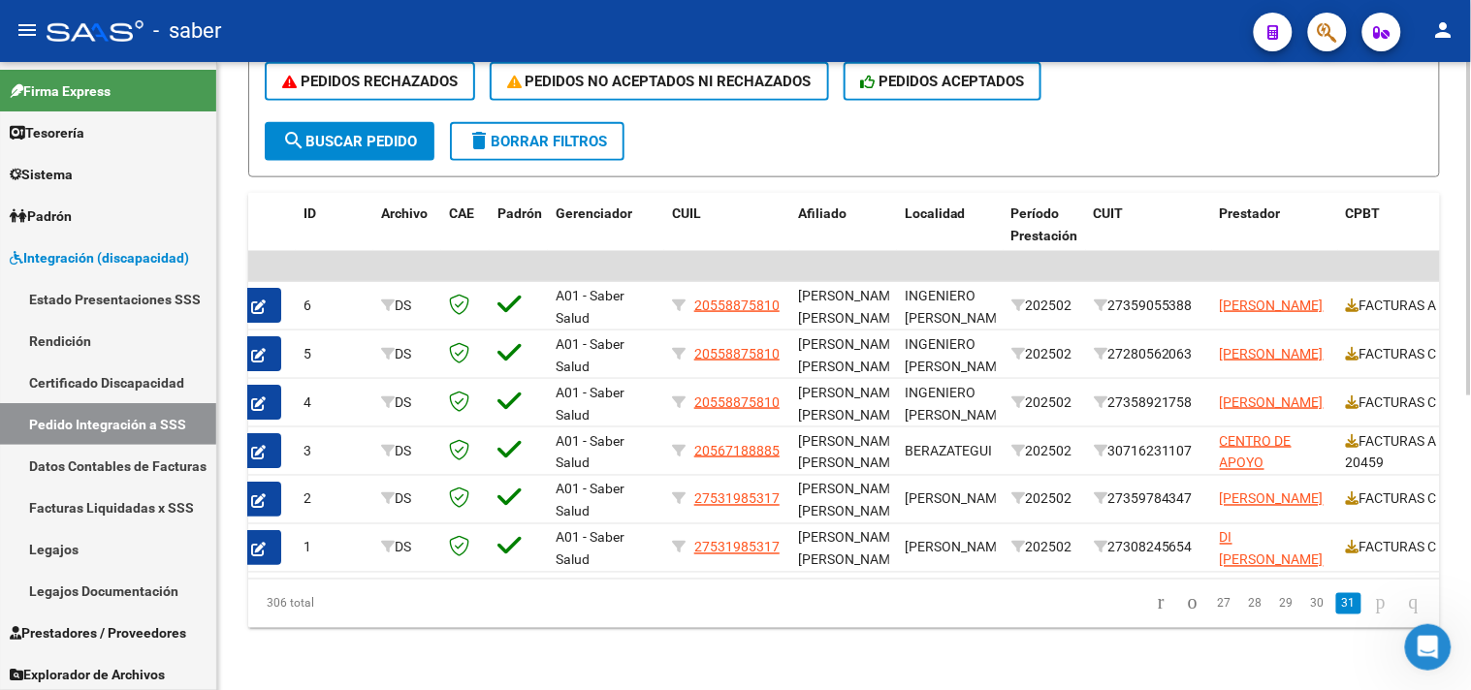
click at [1155, 608] on icon "go to first page" at bounding box center [1161, 602] width 13 height 23
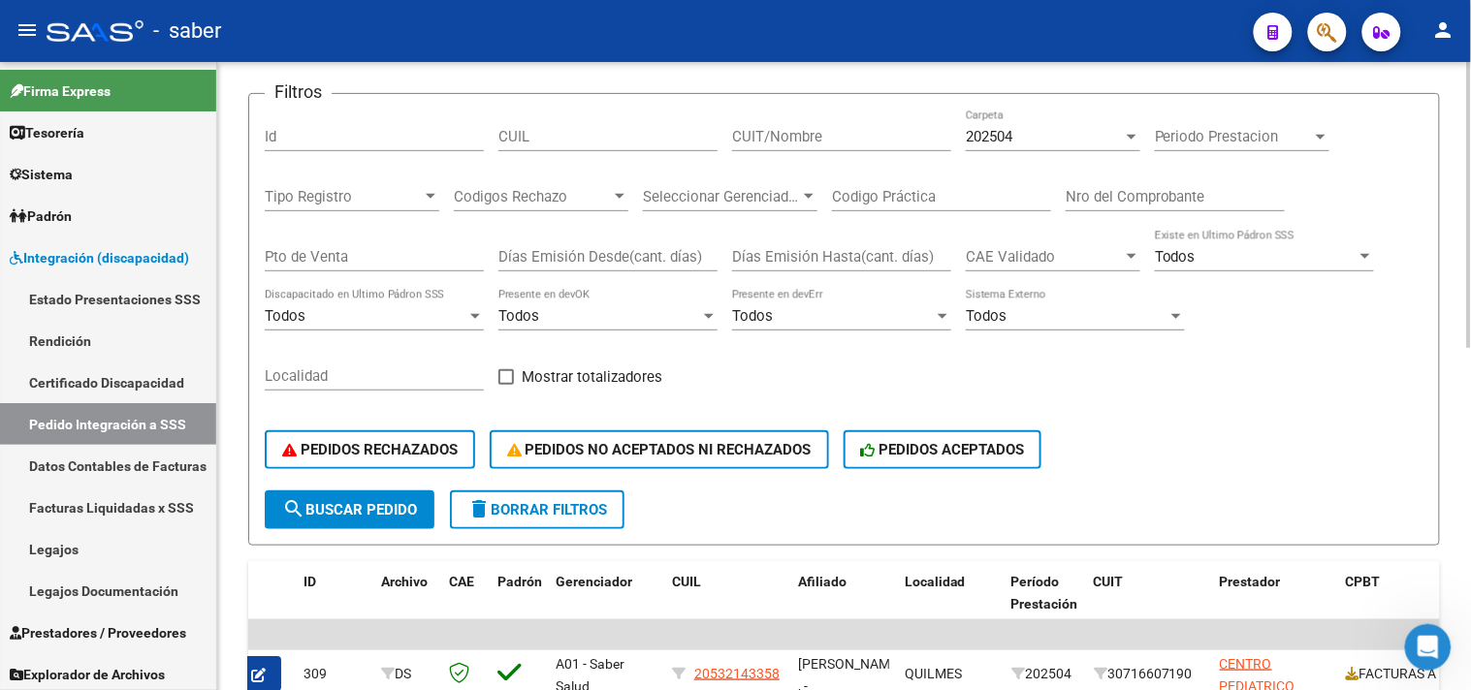
scroll to position [124, 0]
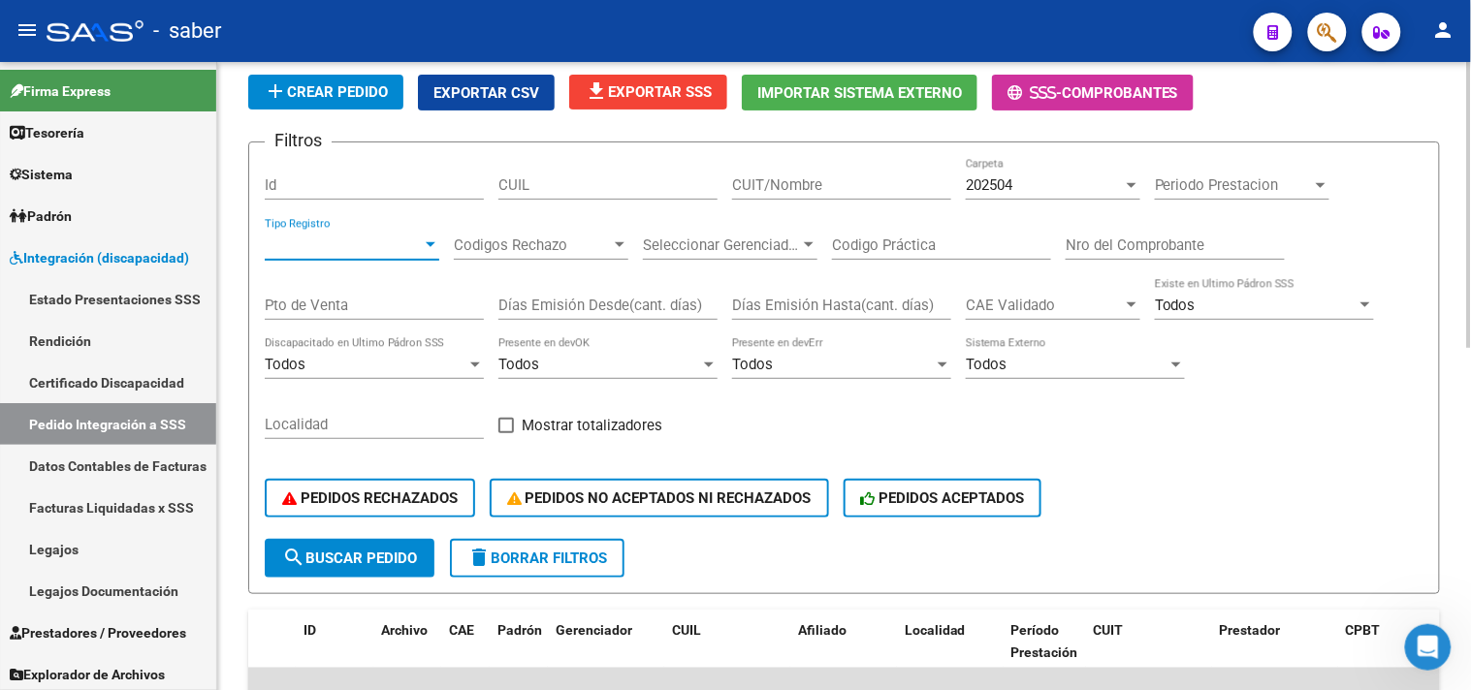
click at [330, 249] on span "Tipo Registro" at bounding box center [343, 245] width 157 height 17
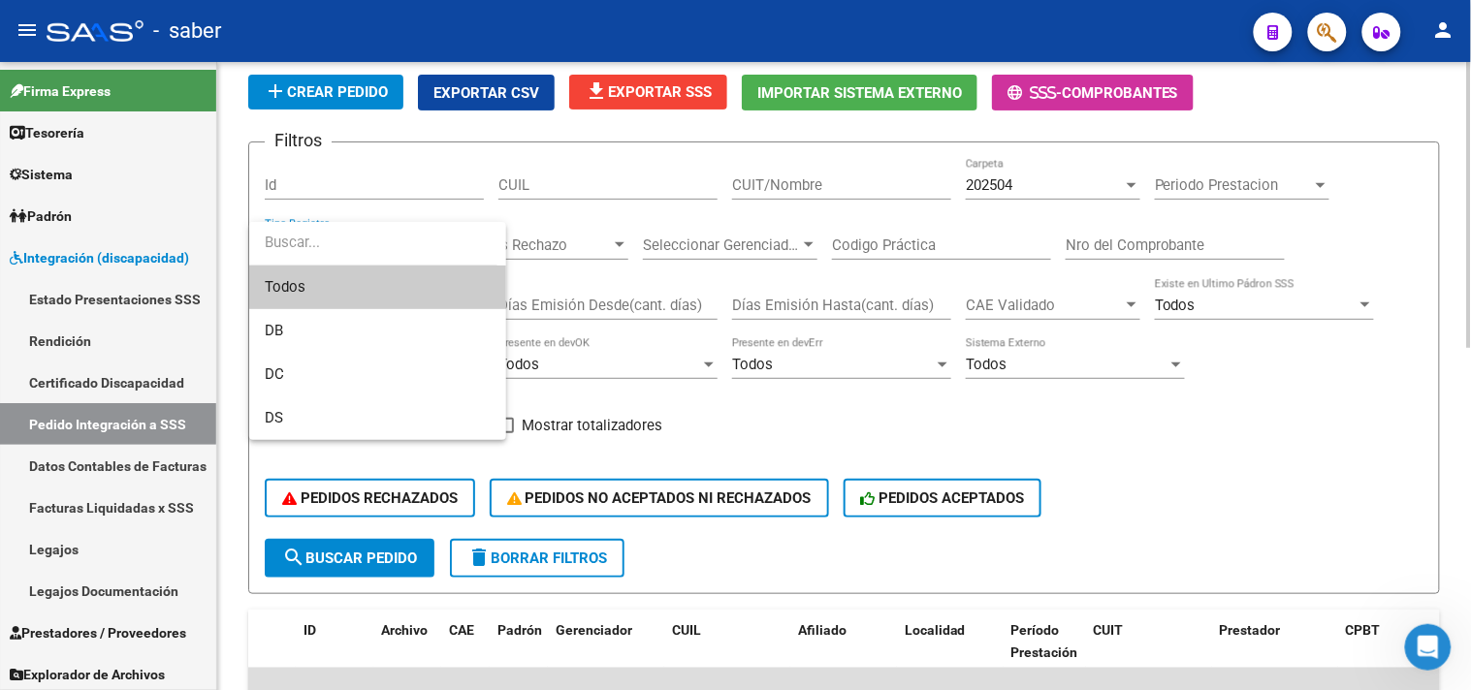
click at [330, 249] on input "dropdown search" at bounding box center [373, 243] width 248 height 44
click at [618, 245] on div at bounding box center [735, 345] width 1471 height 690
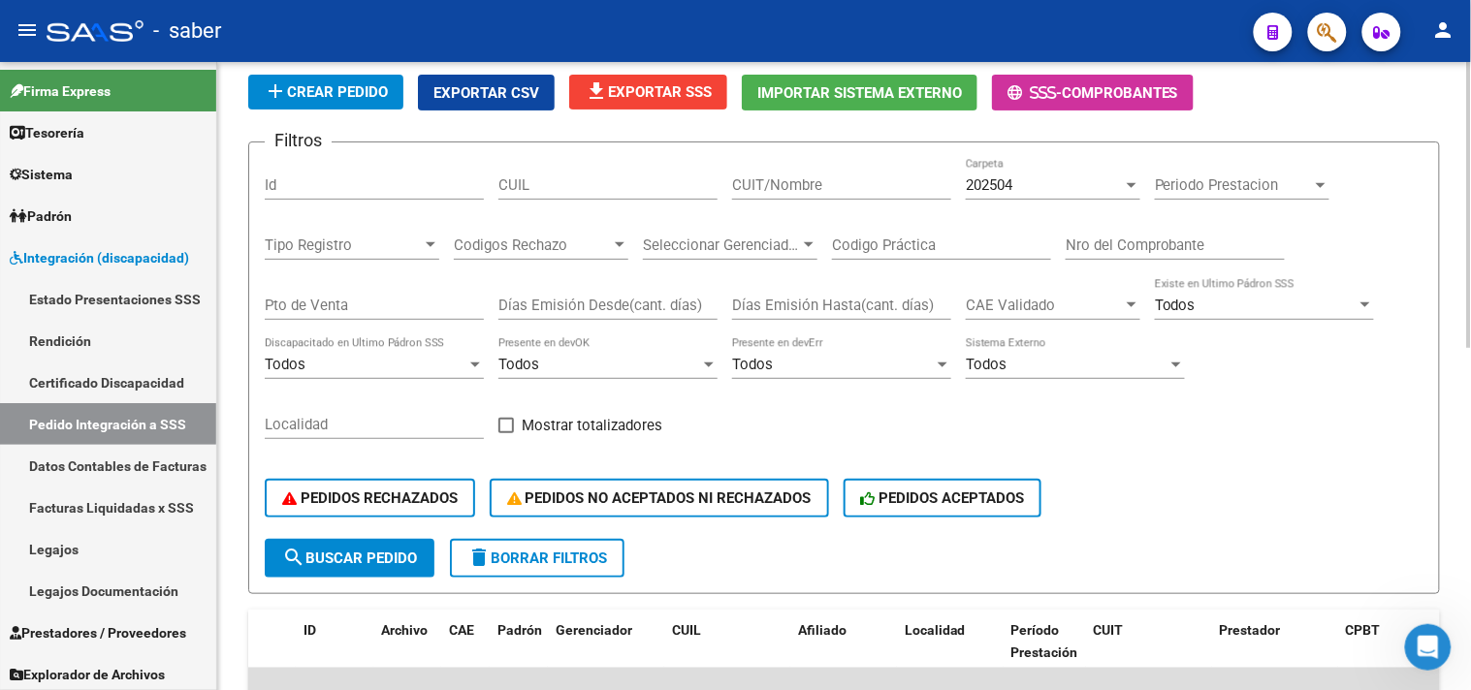
click at [389, 254] on div "Tipo Registro Tipo Registro" at bounding box center [352, 239] width 175 height 42
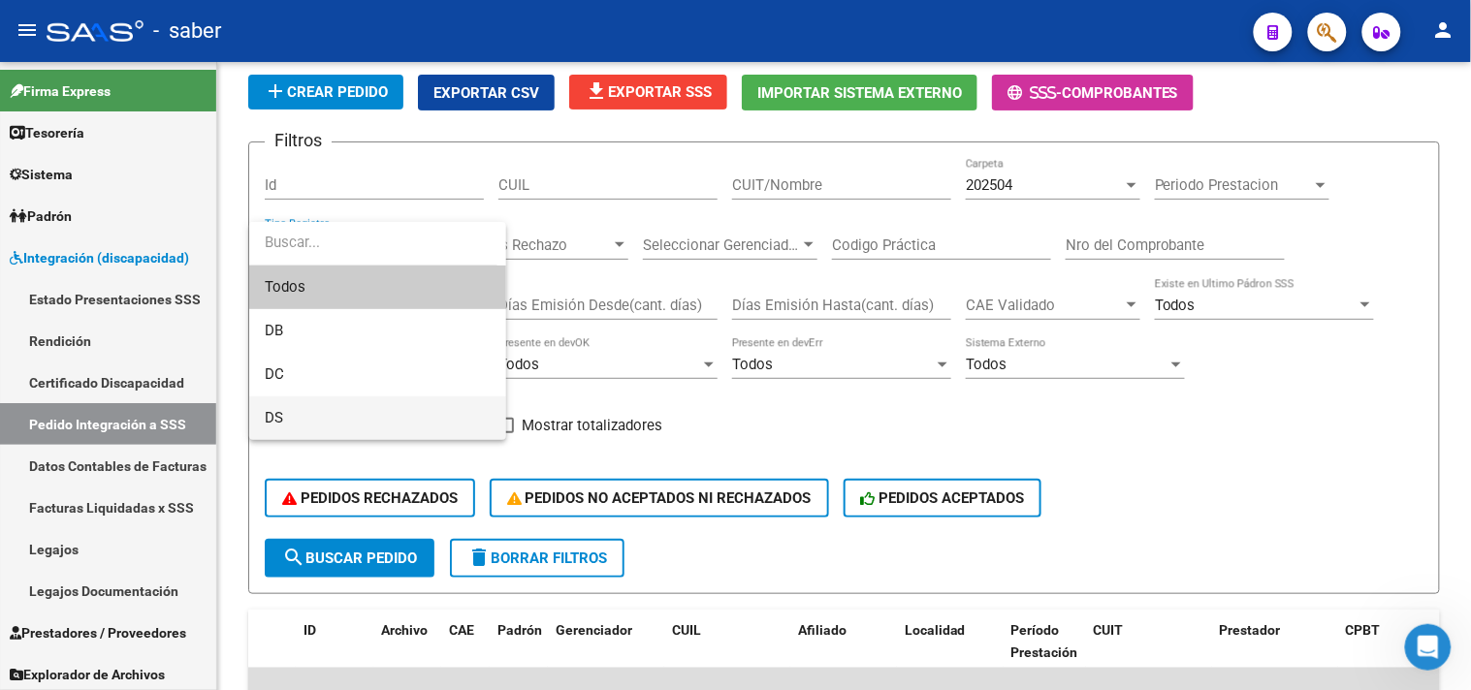
click at [283, 414] on span "DS" at bounding box center [378, 419] width 226 height 44
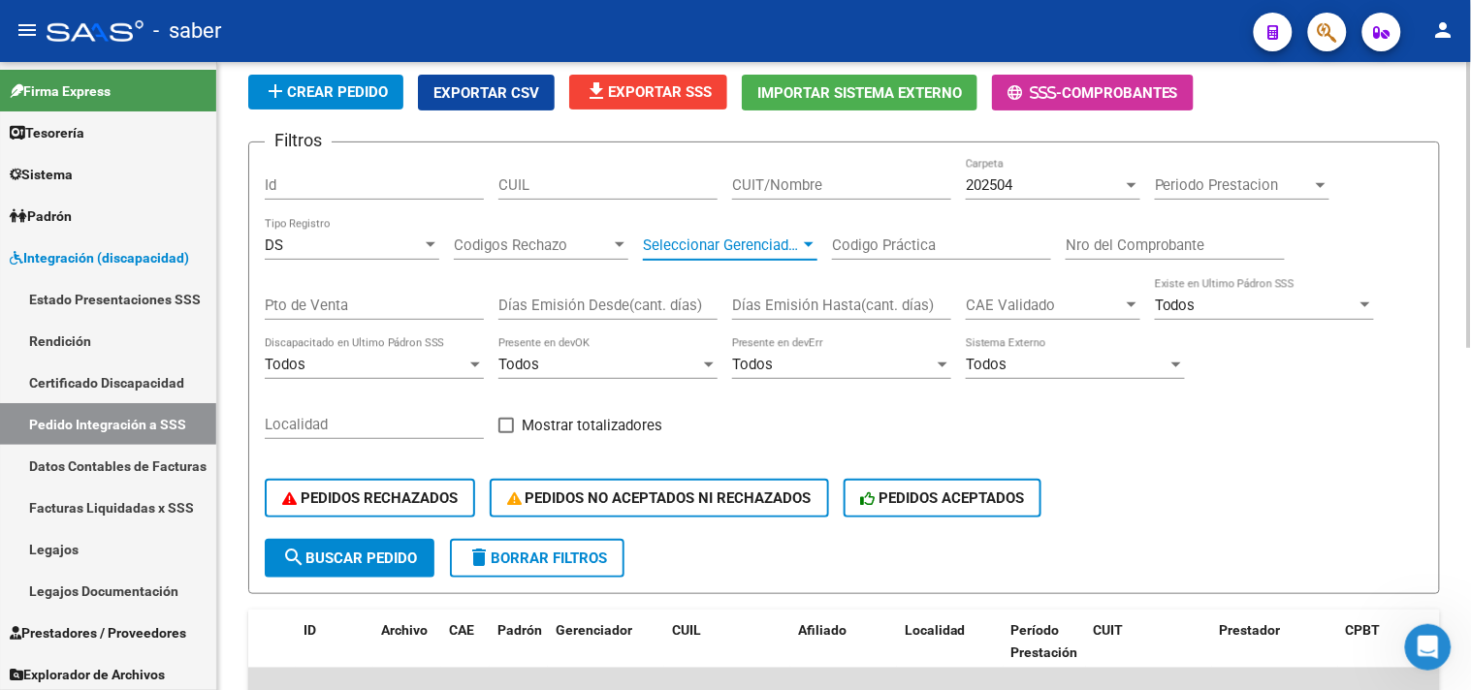
click at [764, 250] on span "Seleccionar Gerenciador" at bounding box center [721, 245] width 157 height 17
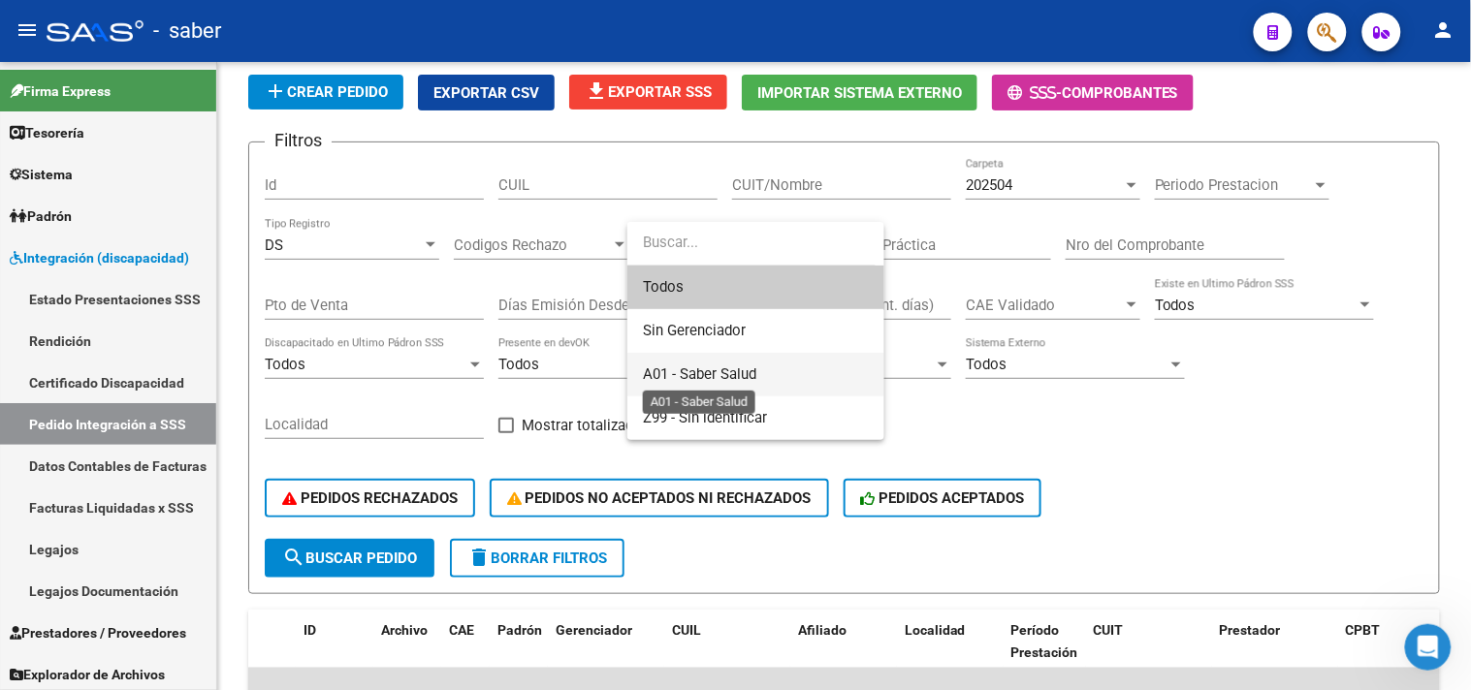
click at [703, 373] on span "A01 - Saber Salud" at bounding box center [699, 373] width 113 height 17
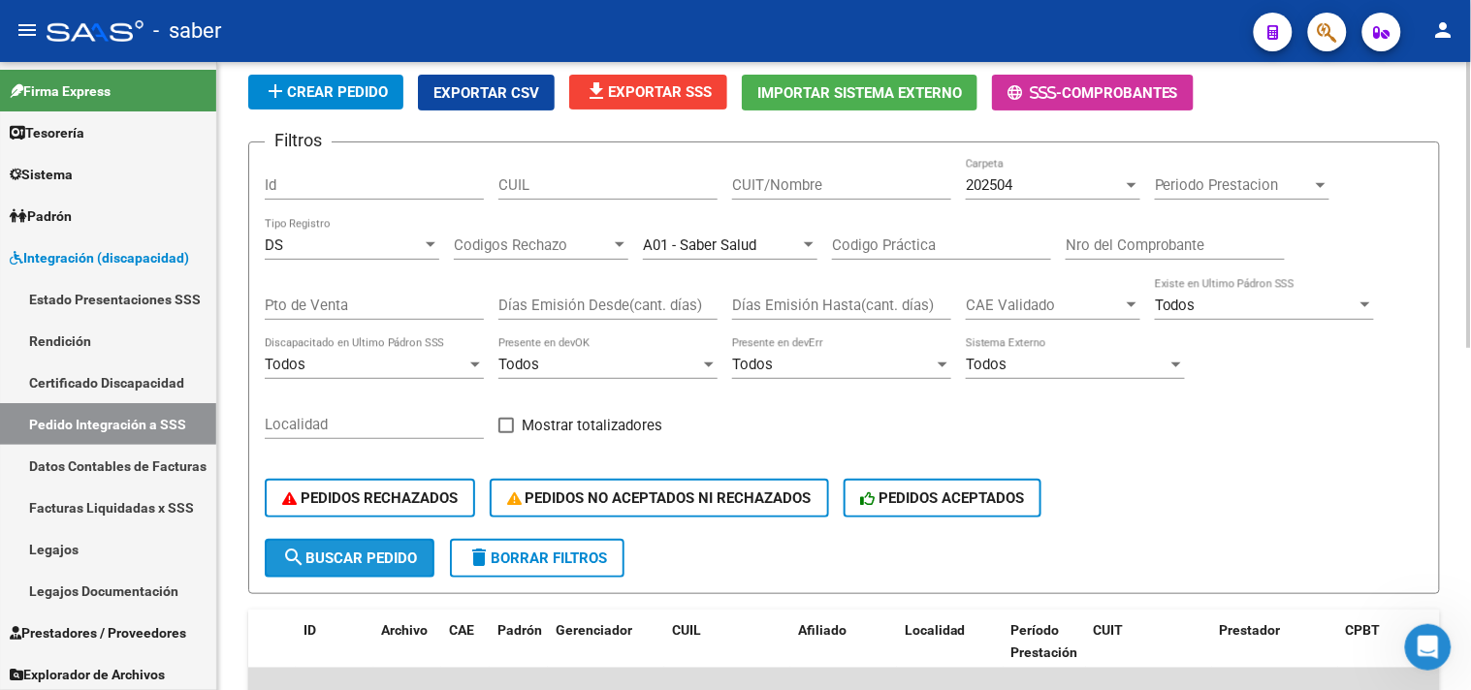
click at [371, 550] on span "search Buscar Pedido" at bounding box center [349, 558] width 135 height 17
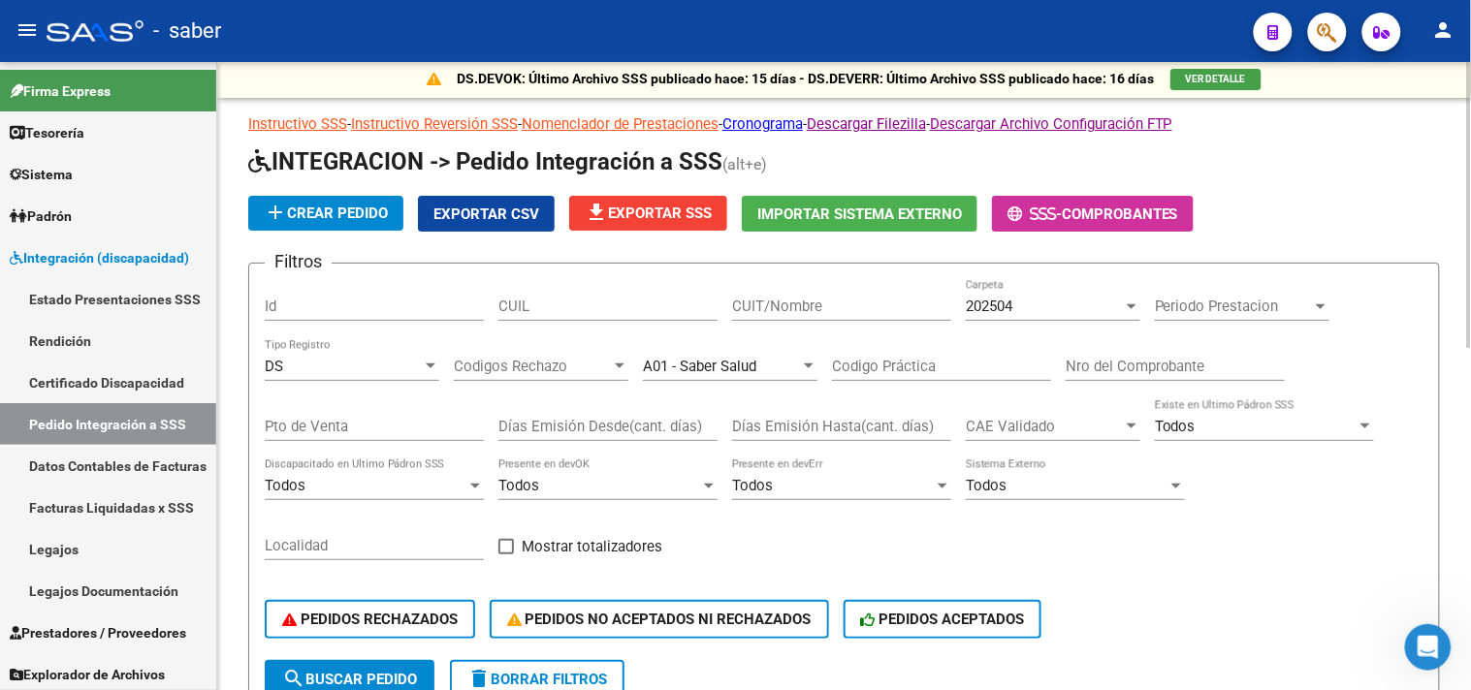
scroll to position [0, 0]
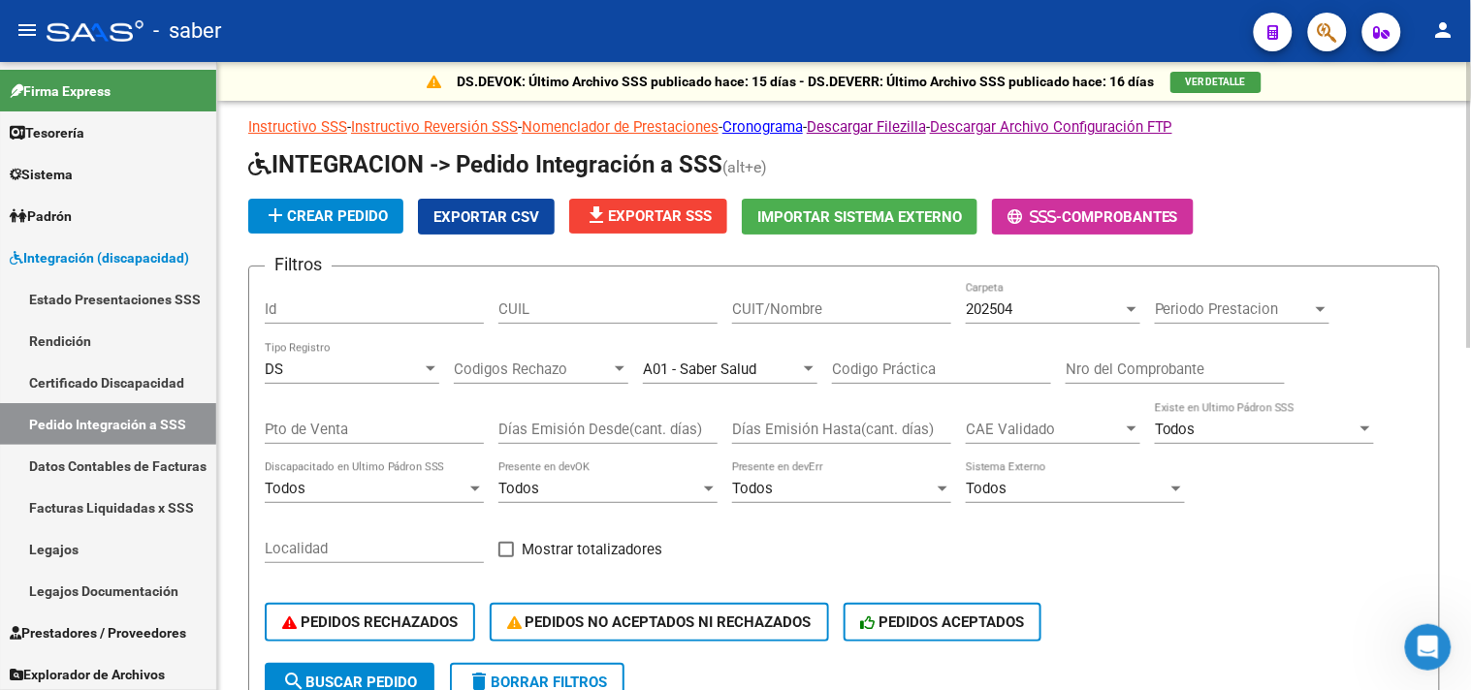
click at [1031, 321] on div "202504 Carpeta" at bounding box center [1053, 303] width 175 height 42
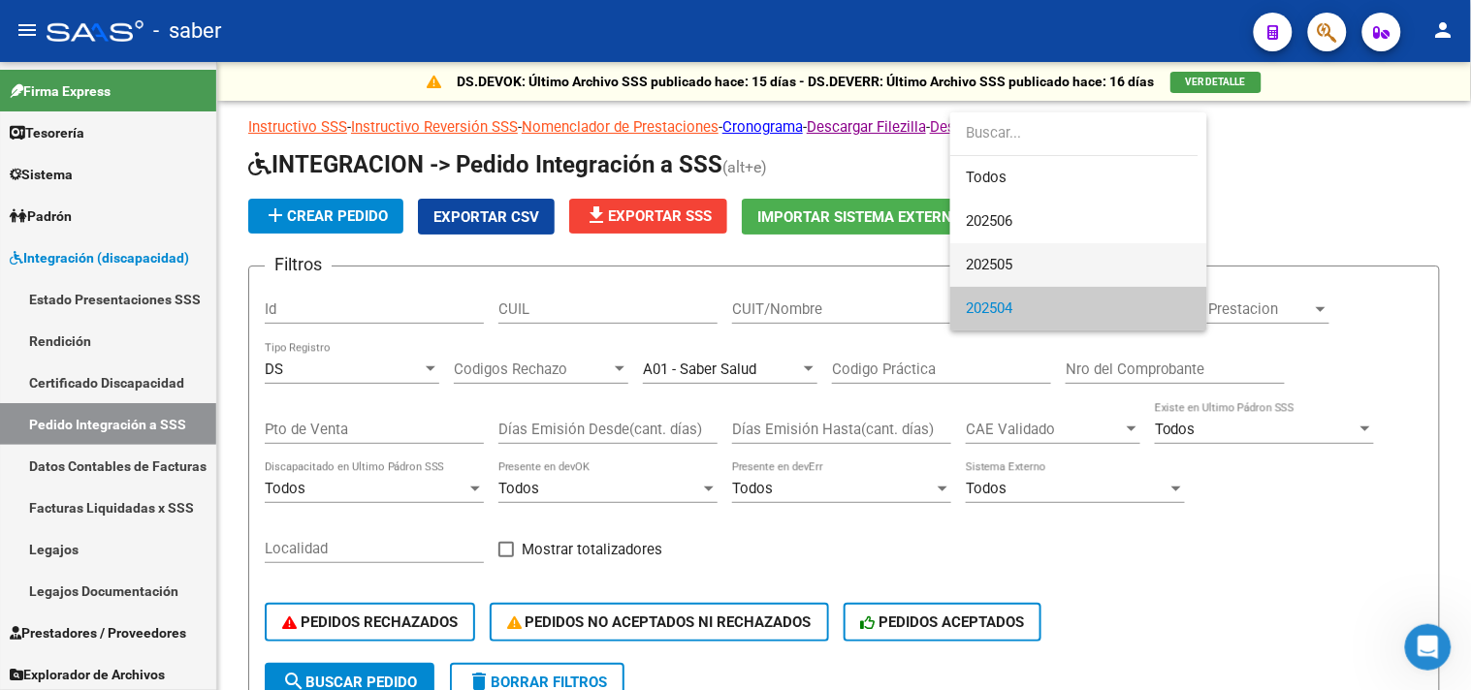
click at [1037, 258] on span "202505" at bounding box center [1079, 265] width 226 height 44
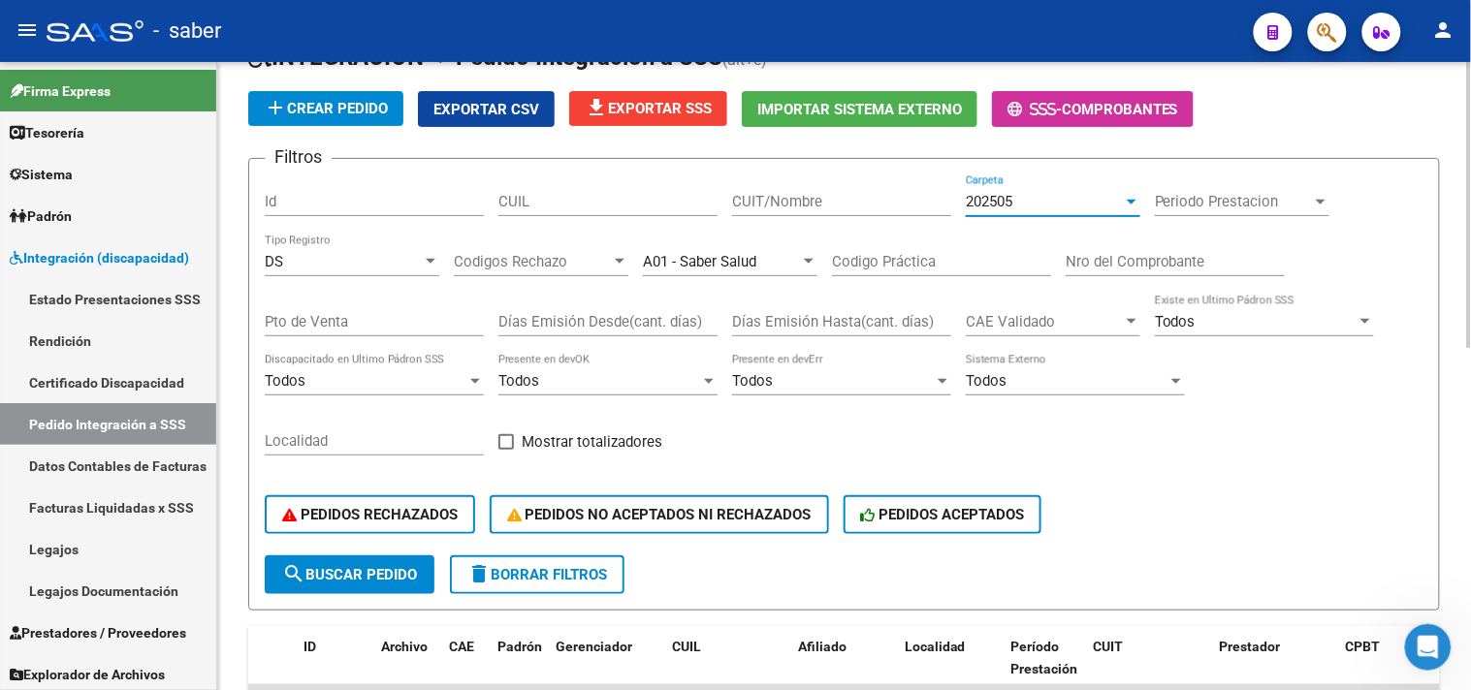
scroll to position [215, 0]
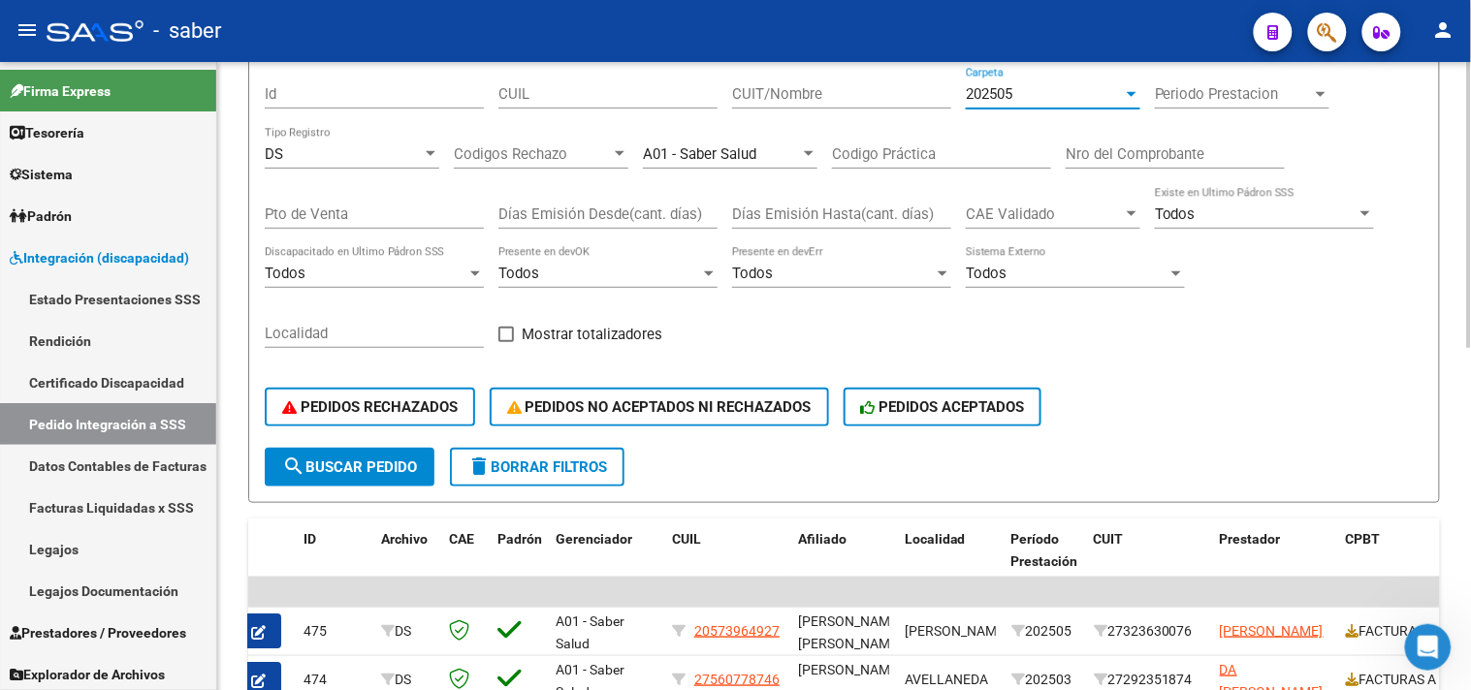
click at [373, 480] on button "search Buscar Pedido" at bounding box center [350, 467] width 170 height 39
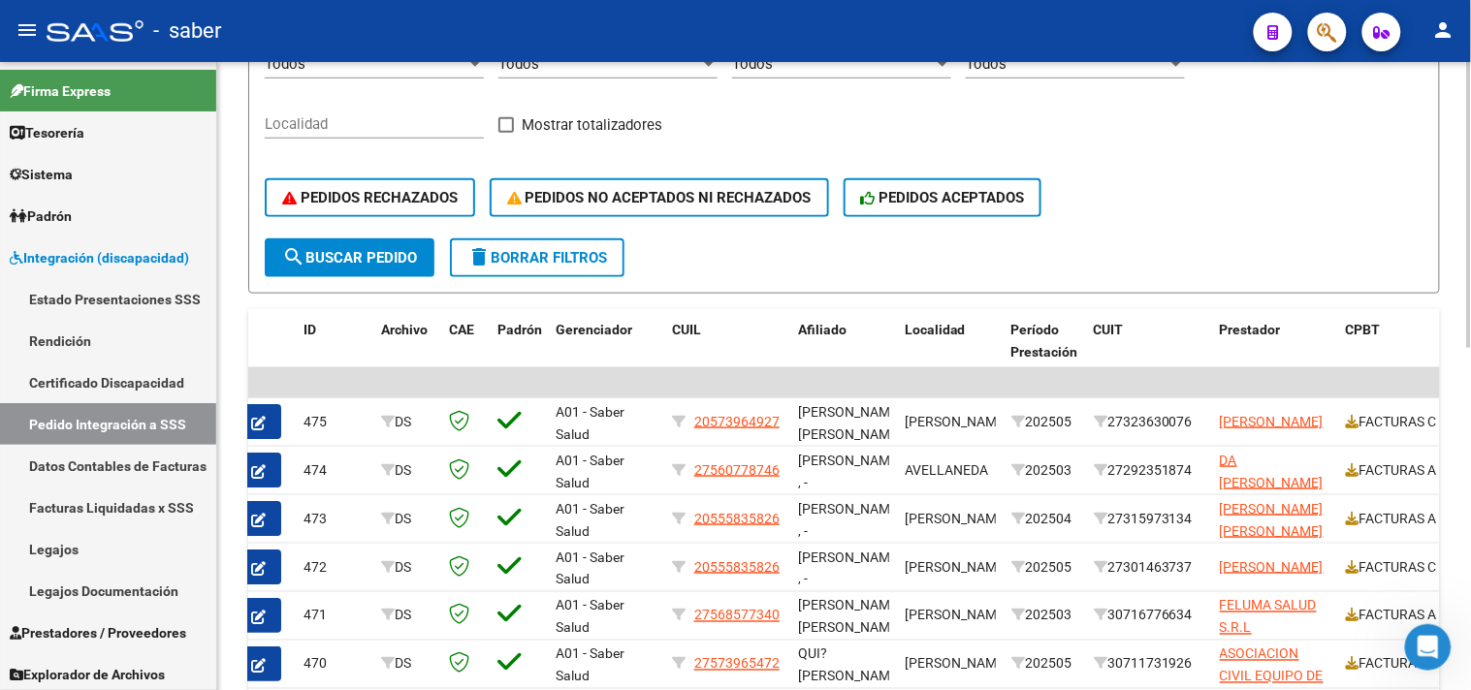
scroll to position [209, 0]
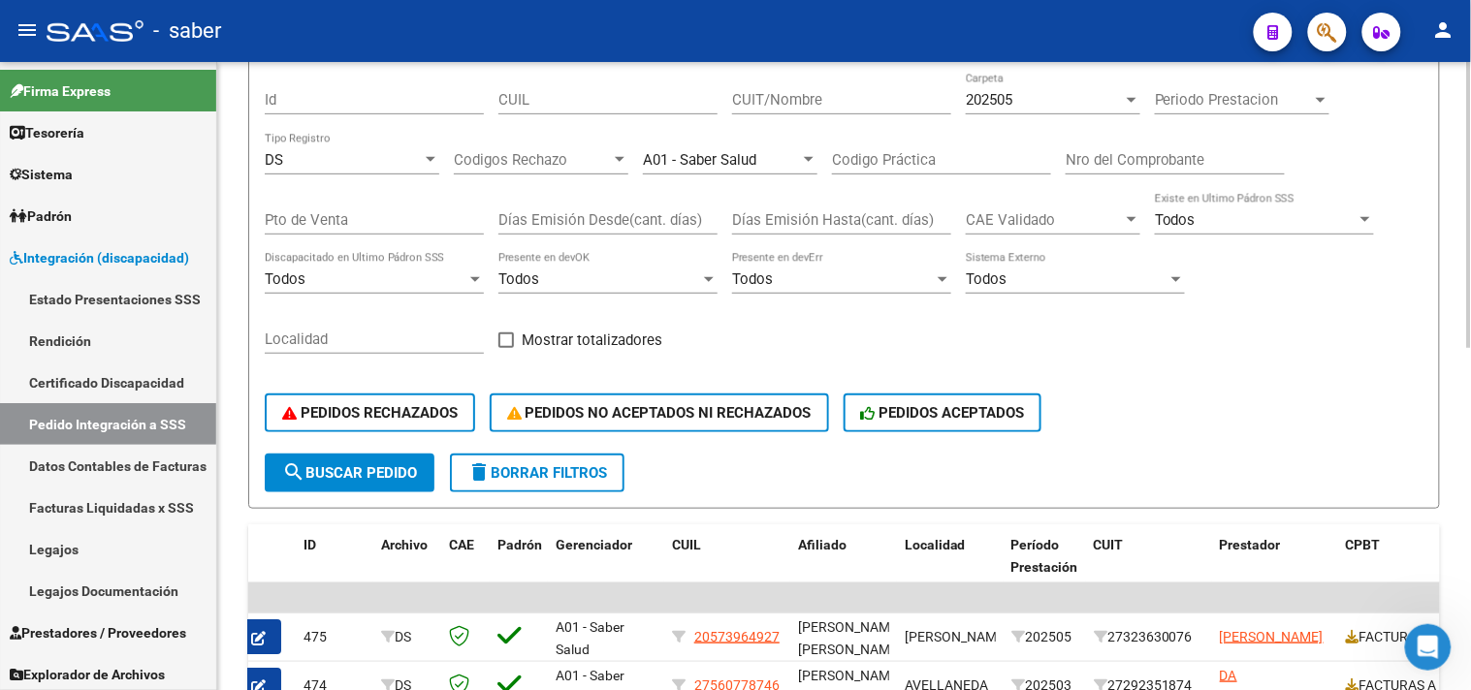
click at [1066, 78] on div "202505 Carpeta" at bounding box center [1053, 94] width 175 height 42
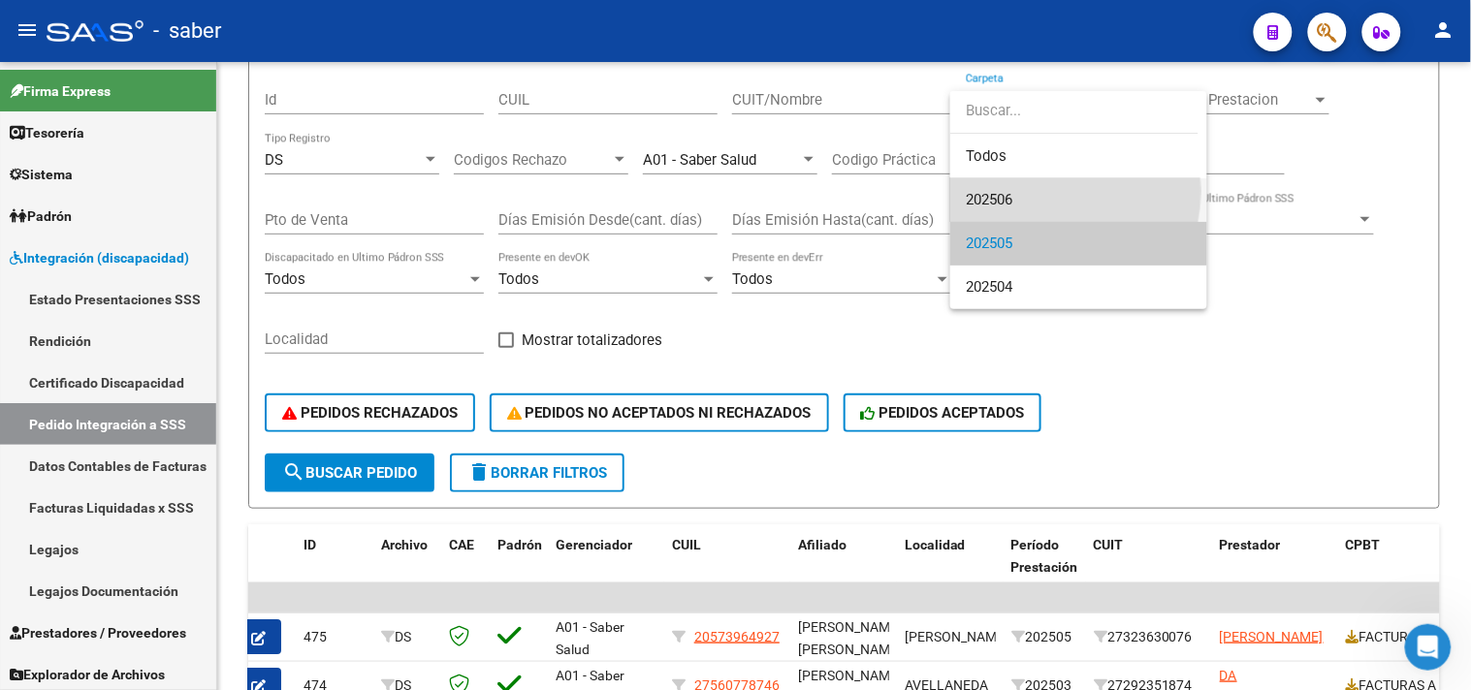
click at [1025, 191] on span "202506" at bounding box center [1079, 200] width 226 height 44
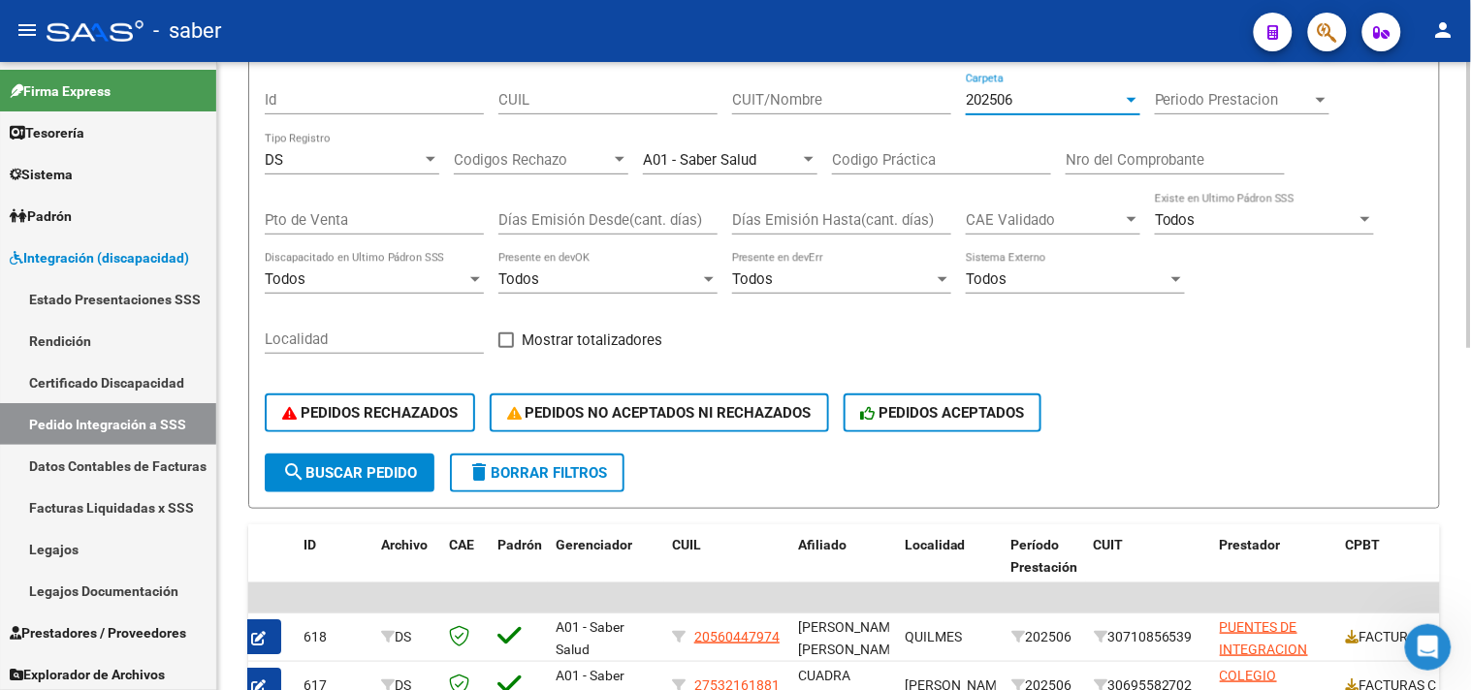
click at [375, 470] on span "search Buscar Pedido" at bounding box center [349, 472] width 135 height 17
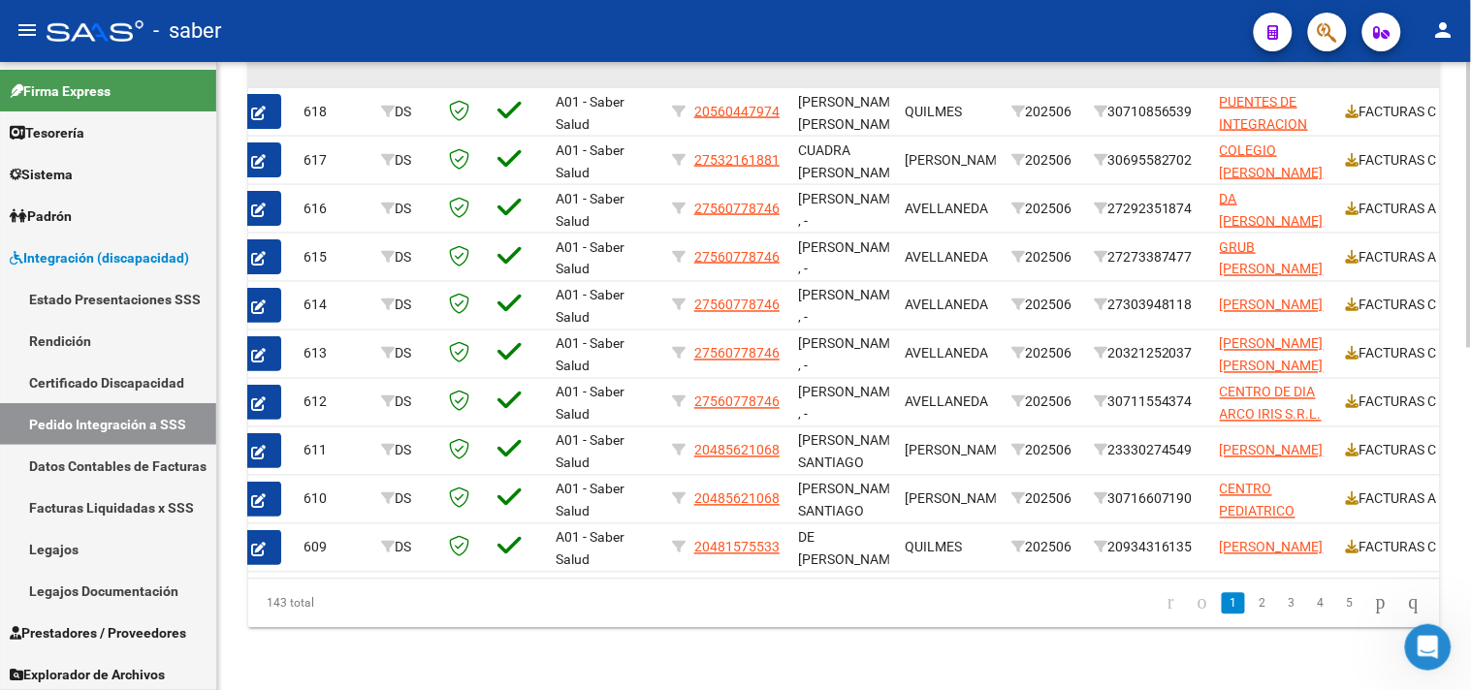
scroll to position [748, 0]
